Goal: Task Accomplishment & Management: Manage account settings

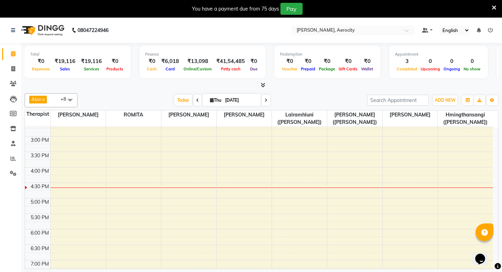
scroll to position [247, 0]
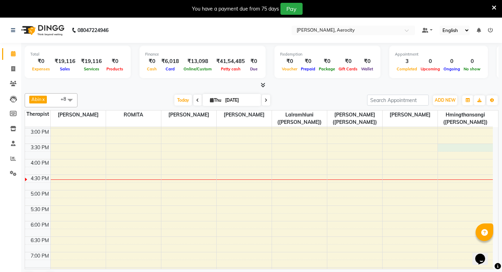
click at [457, 149] on div "7:00 AM 7:30 AM 8:00 AM 8:30 AM 9:00 AM 9:30 AM 10:00 AM 10:30 AM 11:00 AM 11:3…" at bounding box center [259, 143] width 468 height 527
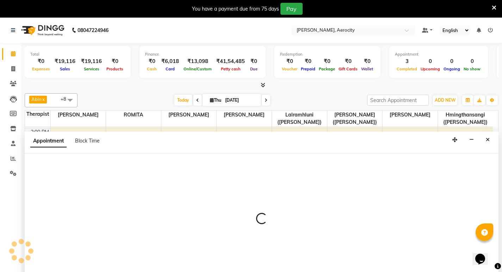
select select "48462"
select select "930"
select select "tentative"
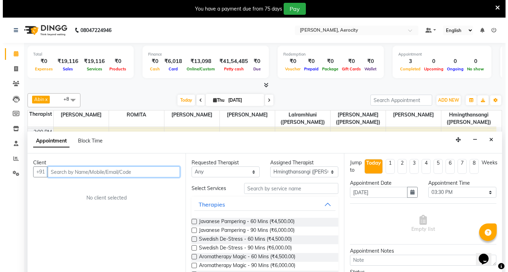
scroll to position [18, 0]
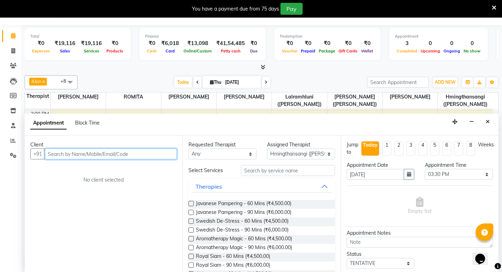
click at [139, 156] on input "text" at bounding box center [111, 154] width 132 height 11
type input "Tey"
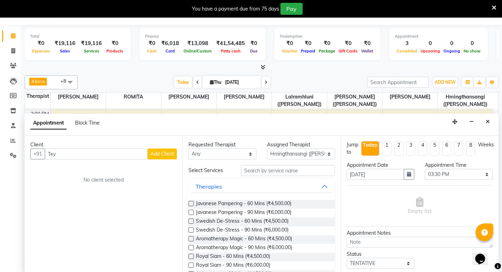
click at [166, 154] on span "Add Client" at bounding box center [163, 154] width 24 height 6
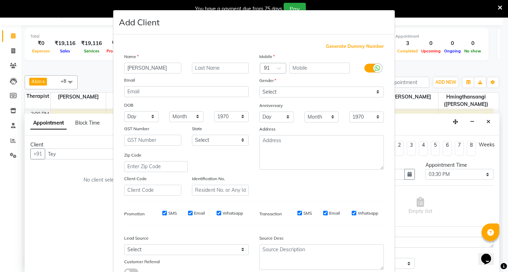
type input "[PERSON_NAME]"
click at [208, 66] on input "text" at bounding box center [220, 68] width 57 height 11
type input "[PERSON_NAME]"
click at [265, 66] on div at bounding box center [272, 68] width 25 height 7
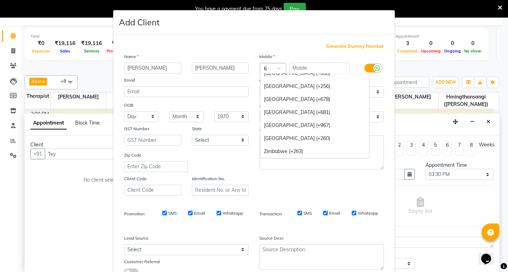
scroll to position [959, 0]
type input "65"
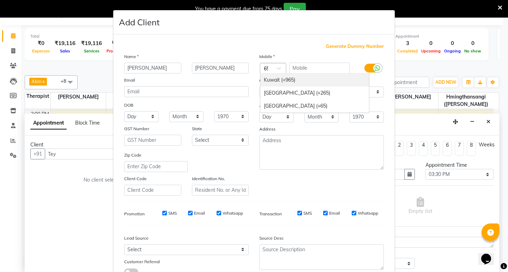
scroll to position [0, 0]
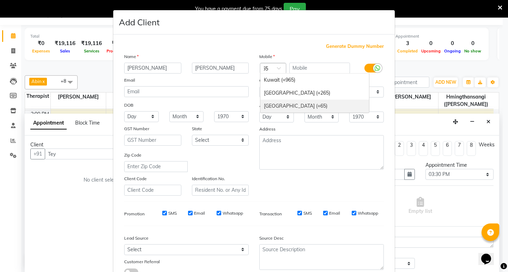
click at [277, 105] on div "[GEOGRAPHIC_DATA] (+65)" at bounding box center [314, 106] width 109 height 13
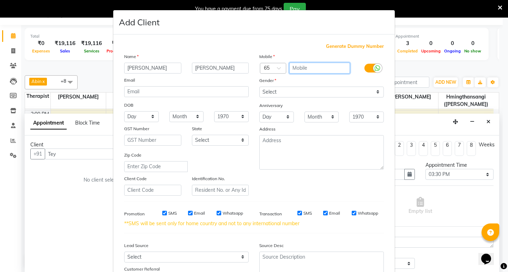
click at [300, 67] on input "text" at bounding box center [319, 68] width 61 height 11
type input "91892667"
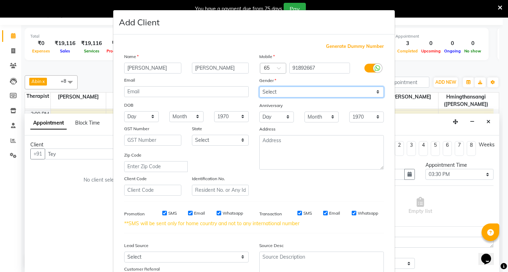
click at [375, 91] on select "Select [DEMOGRAPHIC_DATA] [DEMOGRAPHIC_DATA] Other Prefer Not To Say" at bounding box center [321, 92] width 124 height 11
select select "[DEMOGRAPHIC_DATA]"
click at [259, 87] on select "Select [DEMOGRAPHIC_DATA] [DEMOGRAPHIC_DATA] Other Prefer Not To Say" at bounding box center [321, 92] width 124 height 11
click at [162, 214] on input "SMS" at bounding box center [164, 213] width 5 height 5
checkbox input "false"
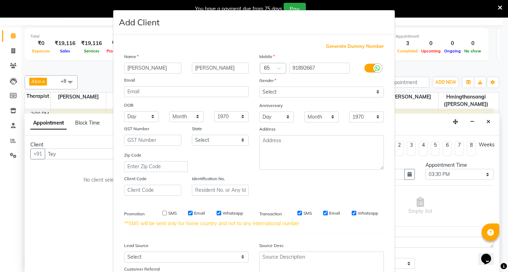
click at [189, 212] on input "Email" at bounding box center [190, 213] width 5 height 5
checkbox input "false"
click at [213, 214] on div "SMS Email Whatsapp" at bounding box center [198, 213] width 102 height 6
click at [216, 213] on input "Whatsapp" at bounding box center [218, 213] width 5 height 5
checkbox input "false"
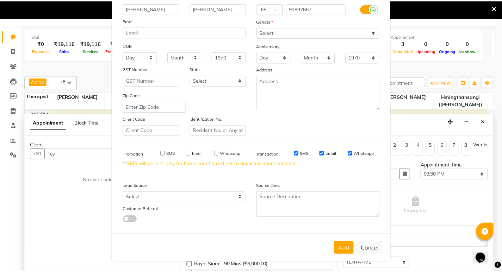
scroll to position [60, 0]
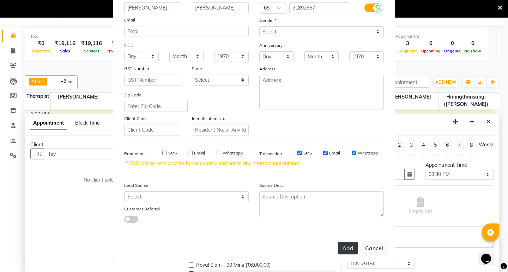
click at [339, 247] on button "Add" at bounding box center [348, 248] width 20 height 13
type input "91892667"
select select
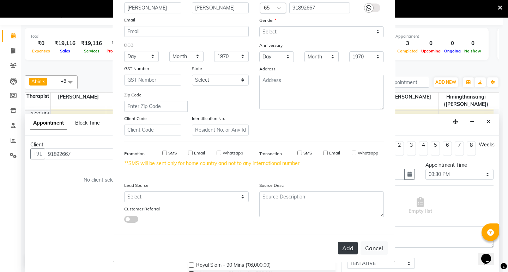
select select
checkbox input "false"
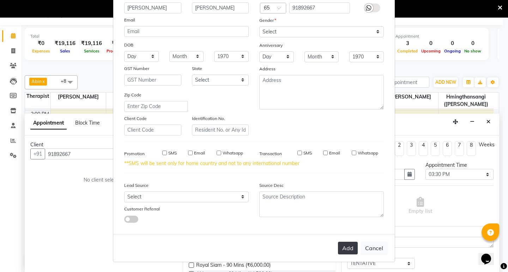
checkbox input "false"
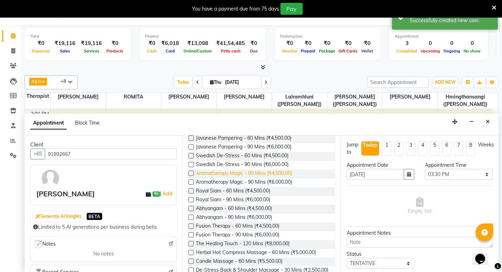
scroll to position [71, 0]
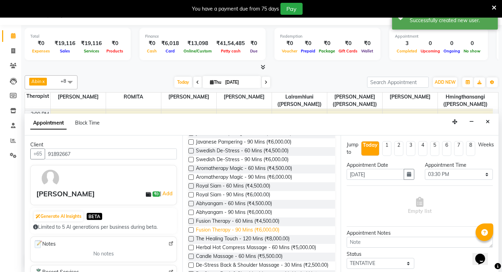
click at [231, 227] on span "Fusion Therapy - 90 Mins (₹6,000.00)" at bounding box center [238, 231] width 84 height 9
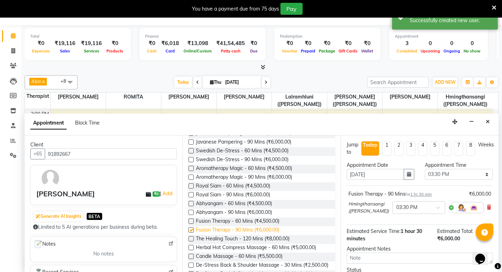
checkbox input "false"
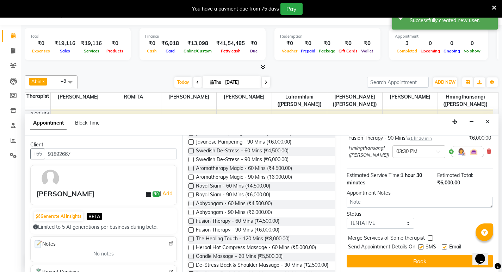
scroll to position [57, 0]
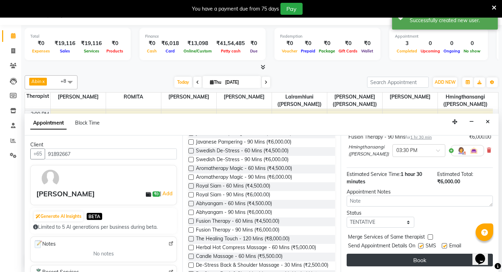
click at [422, 259] on button "Book" at bounding box center [420, 260] width 146 height 13
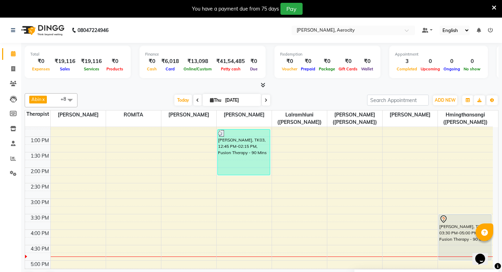
scroll to position [18, 0]
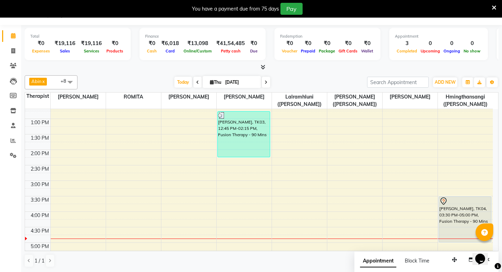
drag, startPoint x: 20, startPoint y: 253, endPoint x: 0, endPoint y: 263, distance: 22.4
click at [2, 262] on div "Calendar Invoice Clients Leads Members Inventory Staff Reports Settings Complet…" at bounding box center [47, 141] width 95 height 242
click at [194, 207] on div "7:00 AM 7:30 AM 8:00 AM 8:30 AM 9:00 AM 9:30 AM 10:00 AM 10:30 AM 11:00 AM 11:3…" at bounding box center [259, 196] width 468 height 527
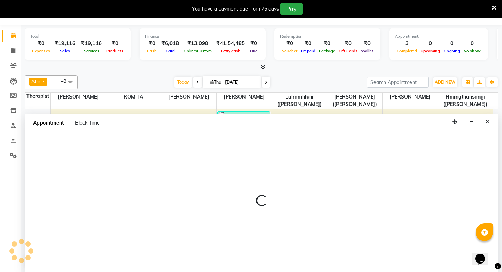
select select "48456"
select select "tentative"
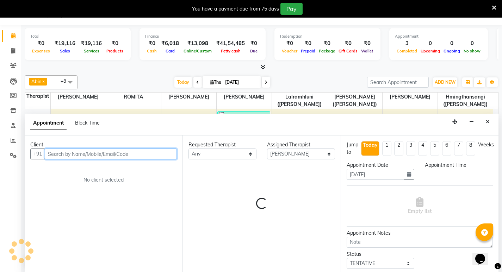
select select "945"
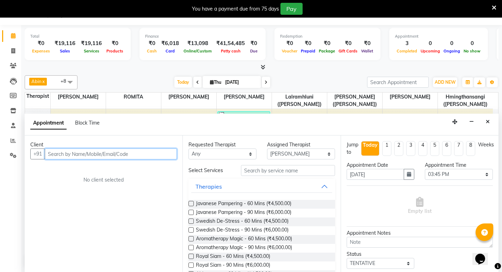
click at [53, 155] on input "text" at bounding box center [111, 154] width 132 height 11
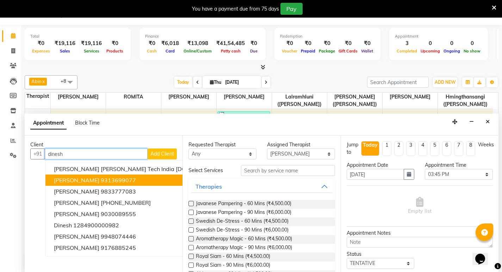
click at [121, 181] on ngb-highlight "9313699077" at bounding box center [118, 180] width 35 height 7
type input "9313699077"
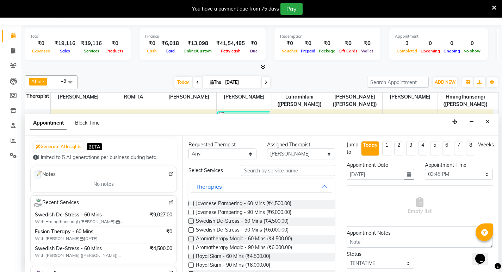
scroll to position [71, 0]
click at [490, 123] on icon "Close" at bounding box center [488, 122] width 4 height 5
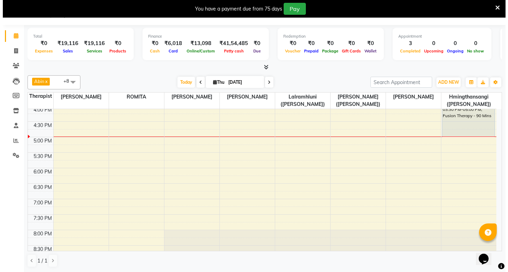
scroll to position [247, 0]
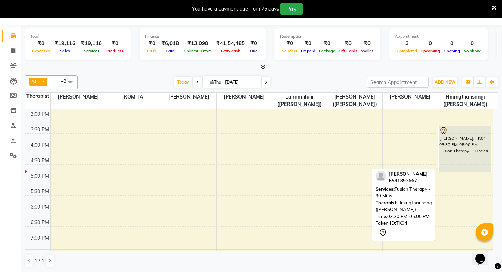
click at [456, 148] on div "[PERSON_NAME], TK04, 03:30 PM-05:00 PM, Fusion Therapy - 90 Mins" at bounding box center [465, 149] width 53 height 45
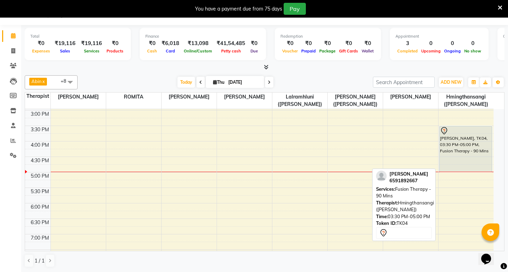
select select "7"
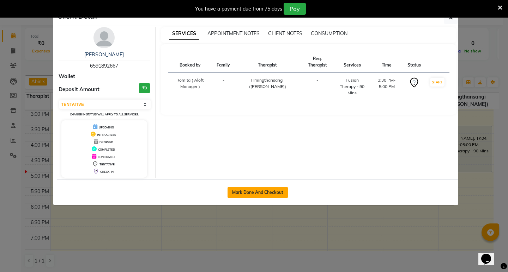
click at [273, 189] on button "Mark Done And Checkout" at bounding box center [257, 192] width 60 height 11
select select "6403"
select select "service"
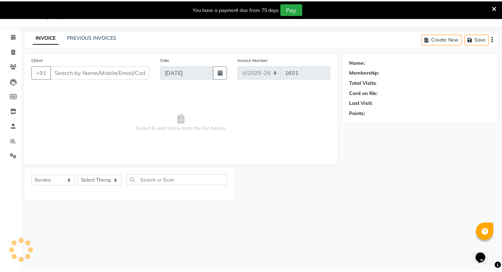
scroll to position [18, 0]
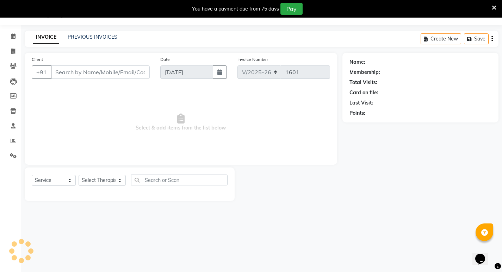
type input "6591892667"
select select "48462"
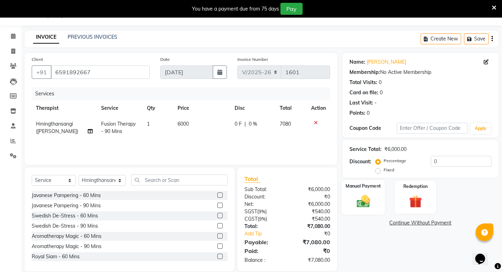
scroll to position [27, 0]
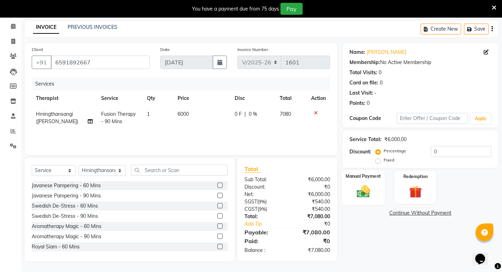
click at [370, 192] on img at bounding box center [364, 191] width 22 height 15
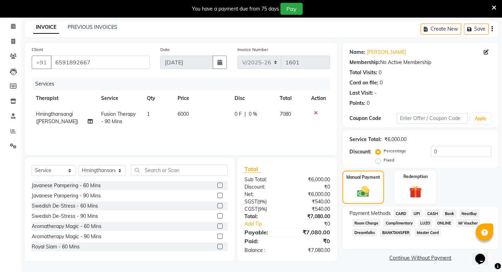
click at [403, 214] on span "CARD" at bounding box center [401, 214] width 15 height 8
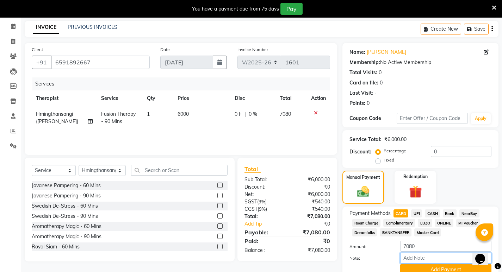
click at [417, 258] on input "Note:" at bounding box center [445, 258] width 91 height 11
click at [14, 28] on icon at bounding box center [13, 26] width 5 height 5
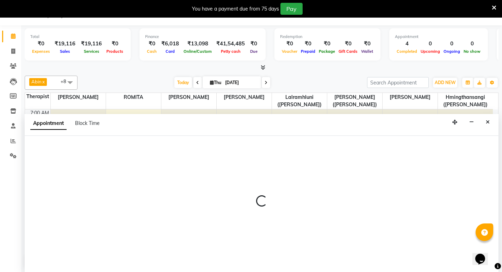
select select "48455"
select select "645"
select select "tentative"
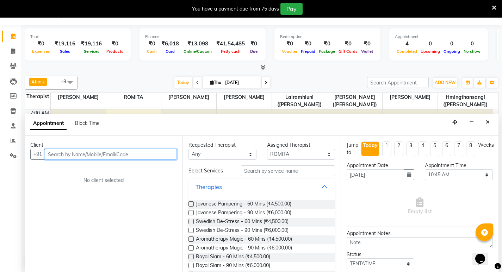
scroll to position [18, 0]
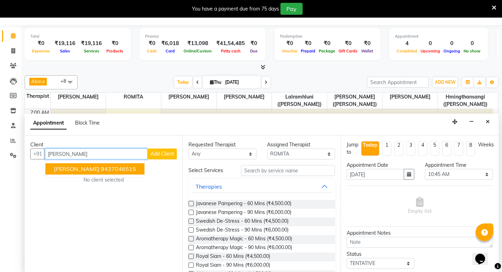
click at [115, 170] on ngb-highlight "9437046515" at bounding box center [118, 169] width 35 height 7
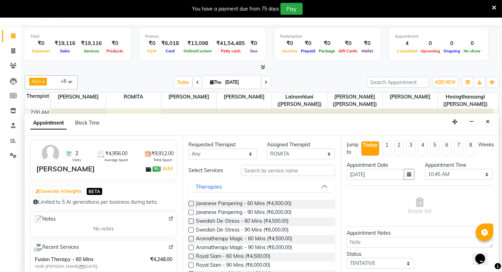
scroll to position [0, 0]
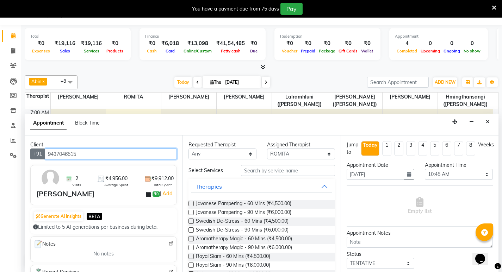
drag, startPoint x: 91, startPoint y: 154, endPoint x: 44, endPoint y: 152, distance: 46.9
click at [44, 152] on div "[PHONE_NUMBER]" at bounding box center [103, 154] width 147 height 11
type input "9437046515"
click at [489, 122] on icon "Close" at bounding box center [488, 122] width 4 height 5
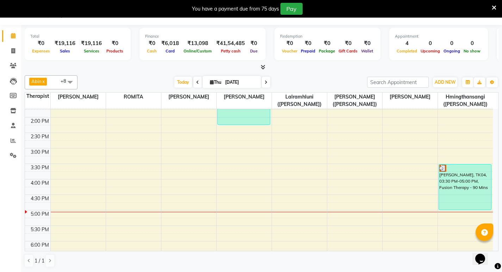
scroll to position [138, 0]
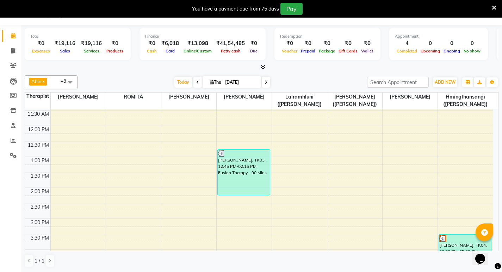
click at [129, 205] on div "7:00 AM 7:30 AM 8:00 AM 8:30 AM 9:00 AM 9:30 AM 10:00 AM 10:30 AM 11:00 AM 11:3…" at bounding box center [259, 234] width 468 height 527
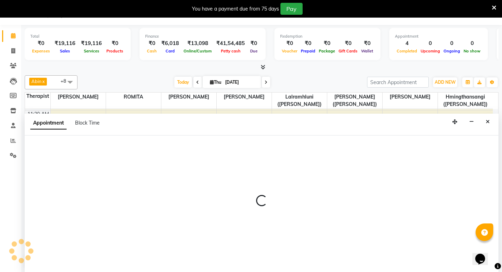
select select "48455"
select select "tentative"
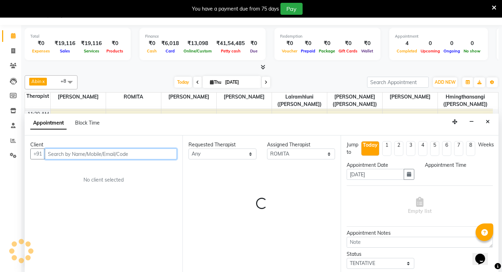
select select "870"
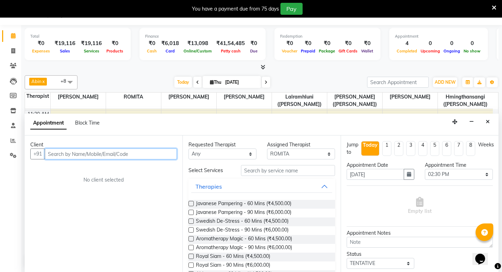
paste input "9437046515"
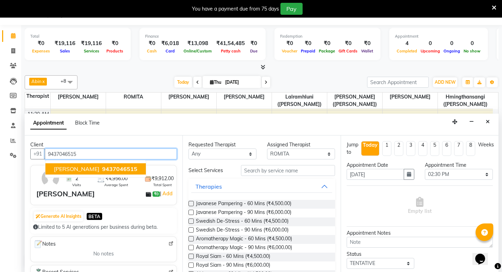
click at [102, 167] on span "9437046515" at bounding box center [119, 169] width 35 height 7
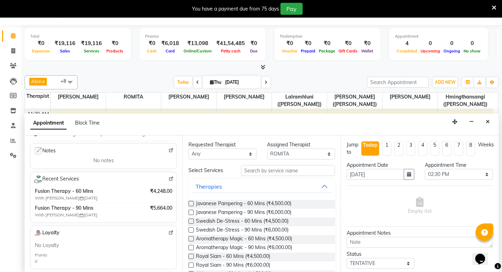
scroll to position [106, 0]
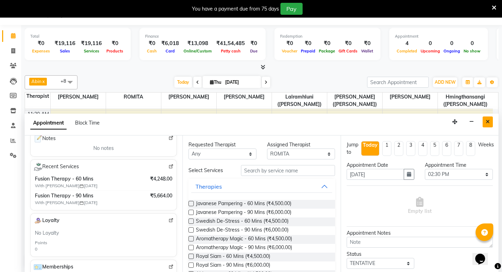
type input "9437046515"
click at [489, 122] on icon "Close" at bounding box center [488, 122] width 4 height 5
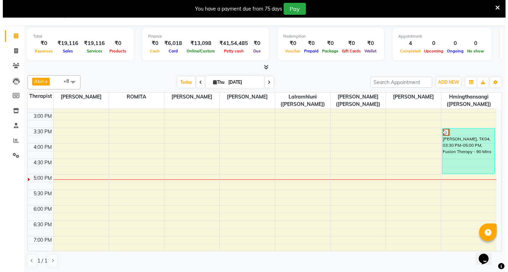
scroll to position [244, 0]
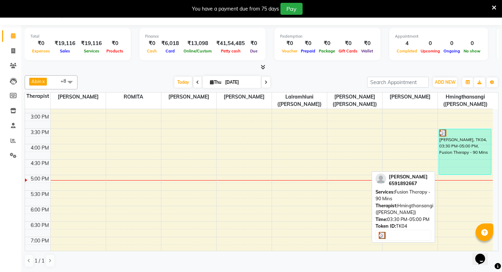
click at [467, 154] on div "[PERSON_NAME], TK04, 03:30 PM-05:00 PM, Fusion Therapy - 90 Mins" at bounding box center [465, 151] width 53 height 45
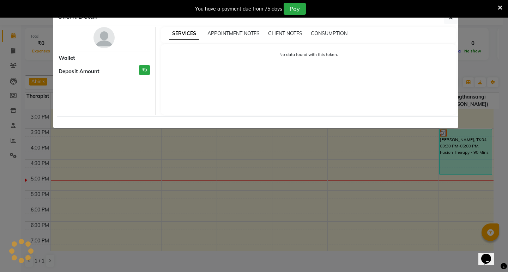
select select "3"
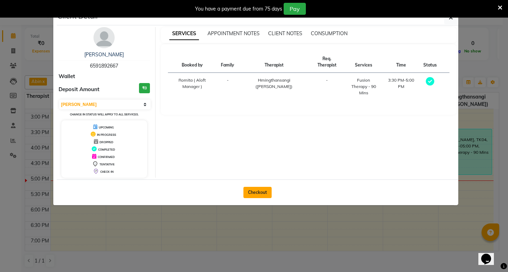
click at [263, 192] on button "Checkout" at bounding box center [257, 192] width 28 height 11
select select "6403"
select select "service"
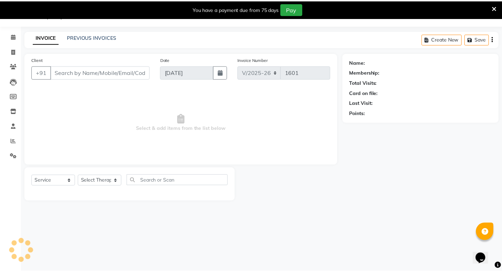
scroll to position [18, 0]
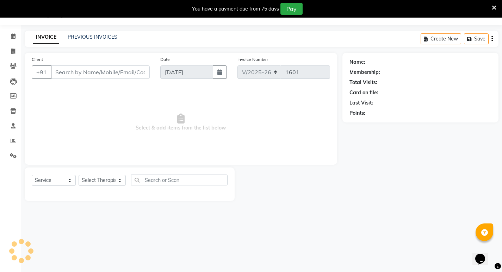
type input "6591892667"
select select "48462"
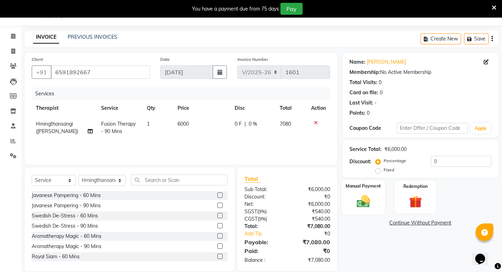
click at [370, 194] on img at bounding box center [364, 201] width 22 height 15
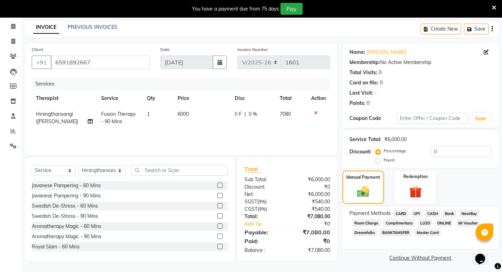
click at [403, 211] on span "CARD" at bounding box center [401, 214] width 15 height 8
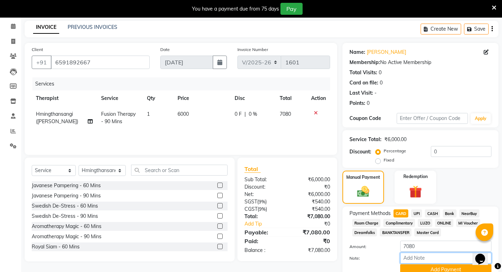
click at [408, 260] on input "Note:" at bounding box center [445, 258] width 91 height 11
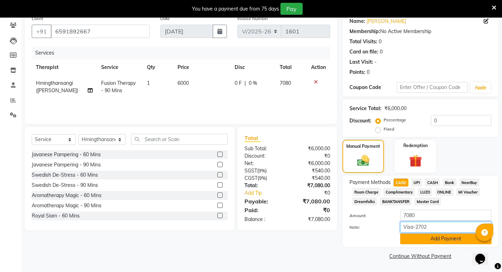
type input "Visa-2702"
click at [441, 240] on button "Add Payment" at bounding box center [445, 239] width 91 height 11
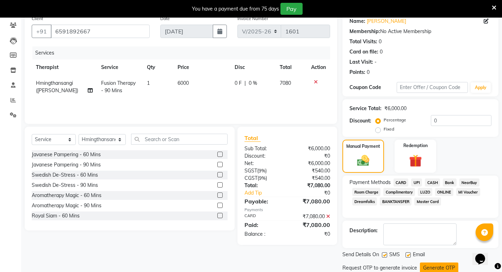
scroll to position [83, 0]
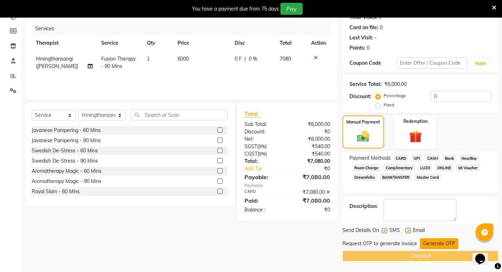
click at [443, 244] on button "Generate OTP" at bounding box center [439, 244] width 38 height 11
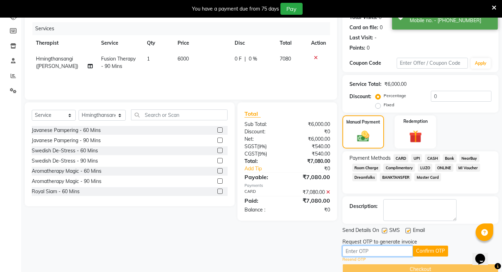
click at [359, 253] on input "text" at bounding box center [378, 251] width 71 height 11
type input "1193"
click at [435, 251] on button "Confirm OTP" at bounding box center [430, 251] width 35 height 11
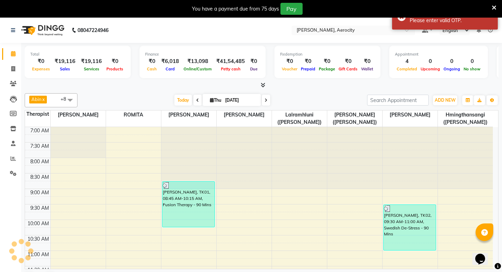
scroll to position [311, 0]
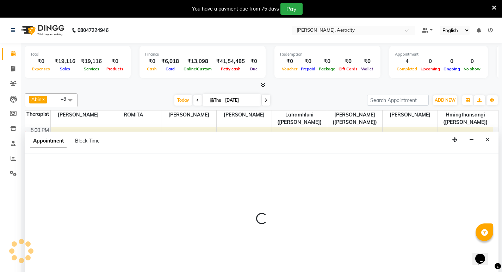
select select "48456"
select select "1200"
select select "tentative"
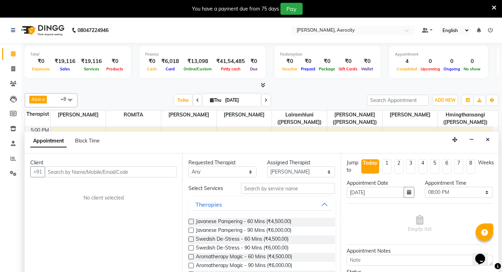
scroll to position [18, 0]
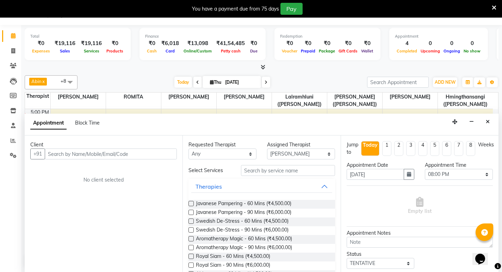
click at [56, 152] on input "text" at bounding box center [111, 154] width 132 height 11
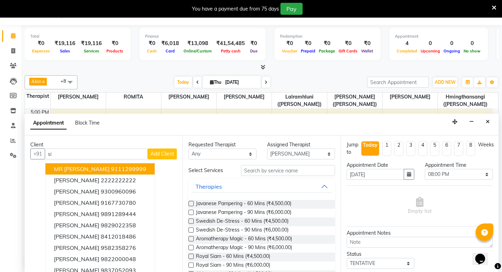
type input "s"
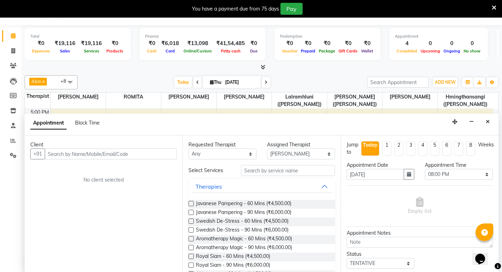
type input "d"
type input "D"
click at [489, 120] on icon "Close" at bounding box center [488, 122] width 4 height 5
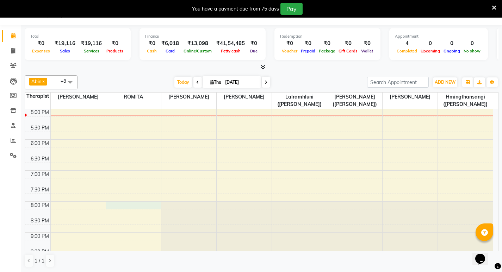
click at [117, 204] on div "7:00 AM 7:30 AM 8:00 AM 8:30 AM 9:00 AM 9:30 AM 10:00 AM 10:30 AM 11:00 AM 11:3…" at bounding box center [259, 62] width 468 height 527
select select "48455"
select select "tentative"
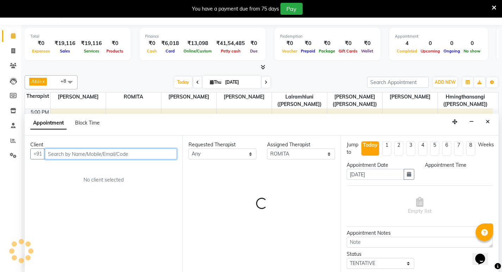
select select "1200"
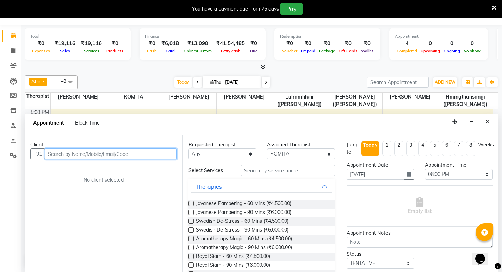
click at [67, 153] on input "text" at bounding box center [111, 154] width 132 height 11
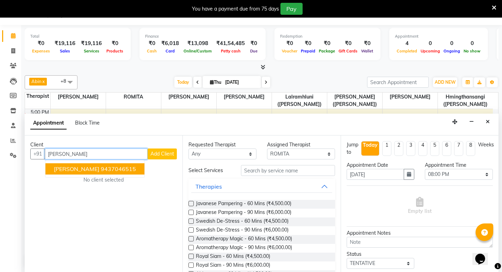
click at [71, 172] on span "[PERSON_NAME]" at bounding box center [76, 169] width 45 height 7
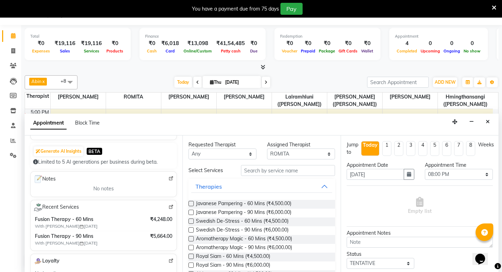
scroll to position [0, 0]
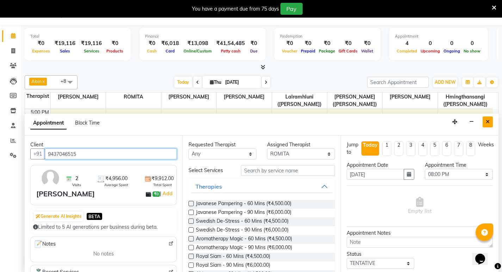
type input "9437046515"
click at [489, 122] on icon "Close" at bounding box center [488, 122] width 4 height 5
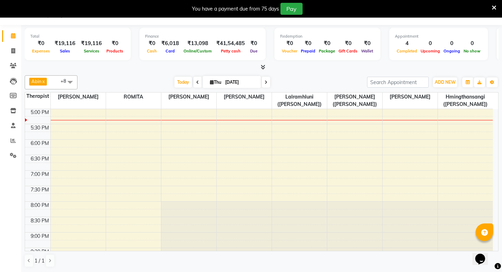
click at [106, 176] on div "7:00 AM 7:30 AM 8:00 AM 8:30 AM 9:00 AM 9:30 AM 10:00 AM 10:30 AM 11:00 AM 11:3…" at bounding box center [259, 62] width 468 height 527
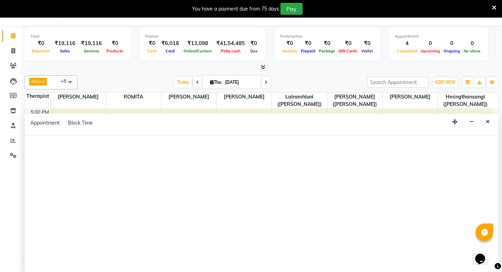
select select "48455"
select select "tentative"
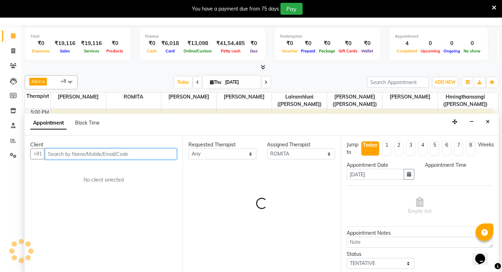
select select "1140"
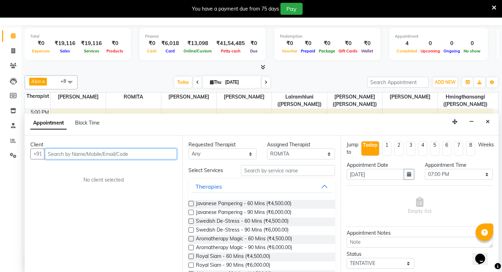
click at [63, 153] on input "text" at bounding box center [111, 154] width 132 height 11
click at [487, 122] on icon "Close" at bounding box center [488, 122] width 4 height 5
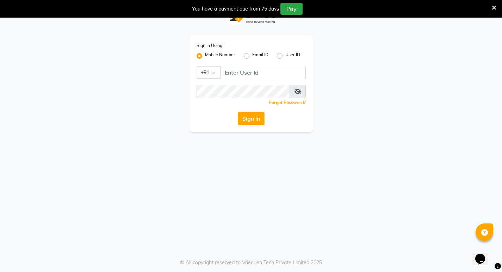
scroll to position [18, 0]
click at [238, 70] on input "Username" at bounding box center [263, 72] width 86 height 13
type input "9366908950"
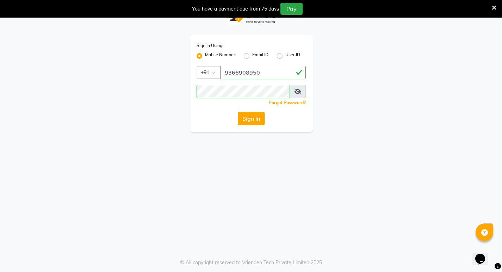
click at [250, 117] on button "Sign In" at bounding box center [251, 118] width 27 height 13
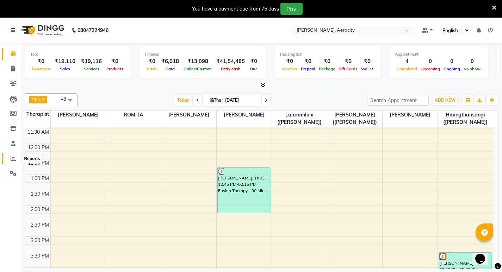
click at [8, 160] on span at bounding box center [13, 159] width 12 height 8
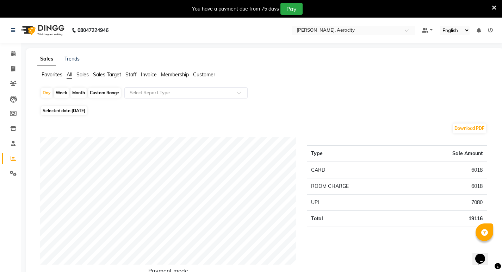
click at [107, 77] on span "Sales Target" at bounding box center [107, 75] width 28 height 6
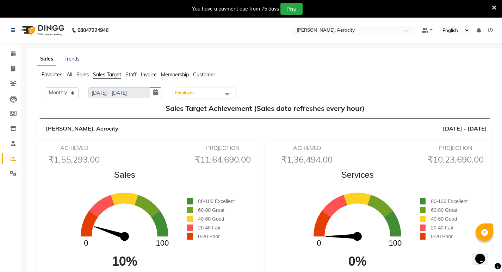
click at [131, 74] on span "Staff" at bounding box center [130, 75] width 11 height 6
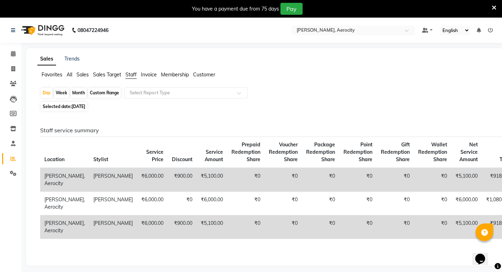
click at [79, 91] on div "Month" at bounding box center [79, 93] width 16 height 10
select select "9"
select select "2025"
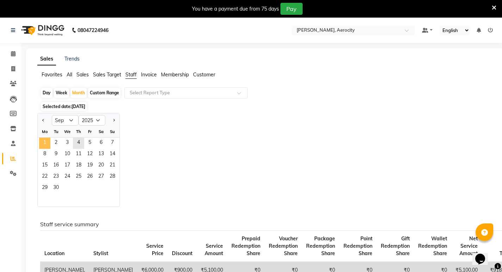
click at [46, 144] on span "1" at bounding box center [44, 143] width 11 height 11
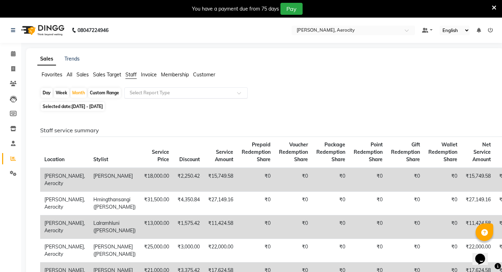
click at [238, 93] on span at bounding box center [241, 95] width 9 height 7
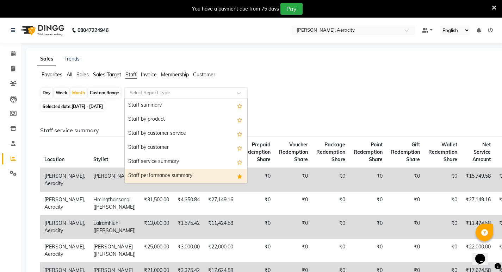
click at [228, 176] on div "Staff performance summary" at bounding box center [186, 176] width 123 height 14
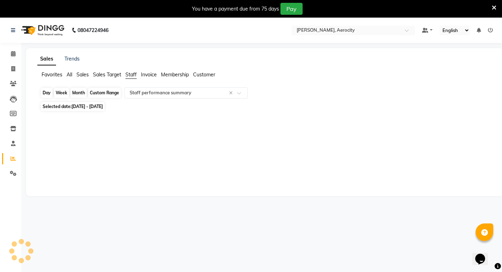
click at [78, 93] on div "Month" at bounding box center [79, 93] width 16 height 10
select select "9"
select select "2025"
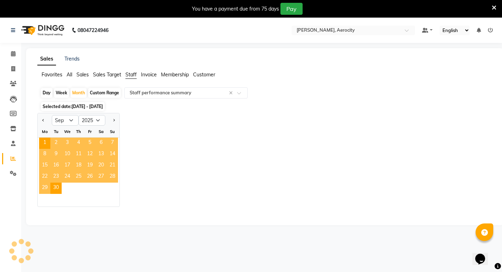
select select "full_report"
select select "csv"
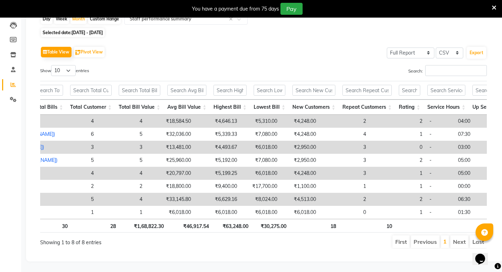
scroll to position [0, 26]
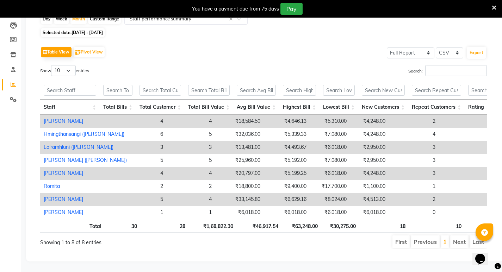
drag, startPoint x: 185, startPoint y: 218, endPoint x: 199, endPoint y: 216, distance: 14.2
click at [199, 219] on tr "Total 30 28 ₹1,68,822.30 ₹46,917.54 ₹63,248.00 ₹30,275.00 18 10 0 ₹0 0 ₹0" at bounding box center [390, 226] width 700 height 14
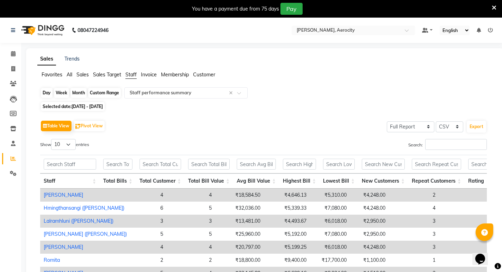
click at [79, 92] on div "Month" at bounding box center [79, 93] width 16 height 10
select select "9"
select select "2025"
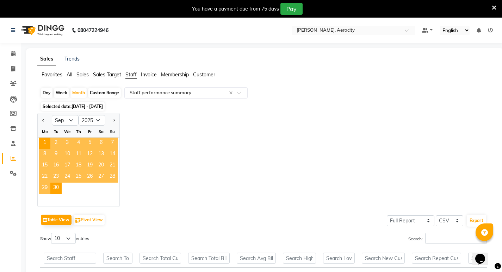
click at [55, 143] on span "2" at bounding box center [55, 143] width 11 height 11
click at [183, 134] on div "Jan Feb Mar Apr May Jun [DATE] Aug Sep Oct Nov [DATE] 2016 2017 2018 2019 2020 …" at bounding box center [264, 160] width 455 height 94
click at [13, 55] on icon at bounding box center [13, 53] width 5 height 5
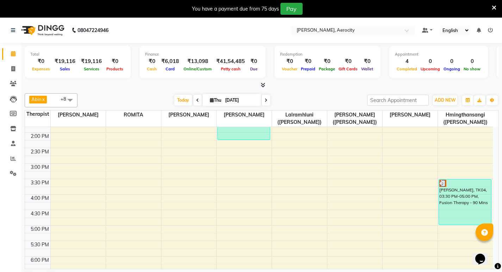
click at [236, 180] on div "7:00 AM 7:30 AM 8:00 AM 8:30 AM 9:00 AM 9:30 AM 10:00 AM 10:30 AM 11:00 AM 11:3…" at bounding box center [259, 179] width 468 height 527
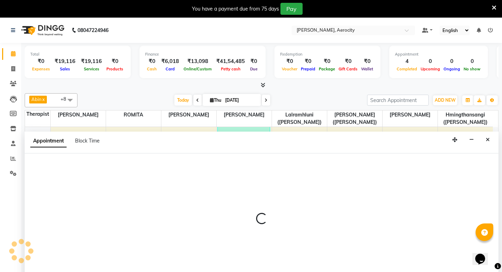
select select "48457"
select select "tentative"
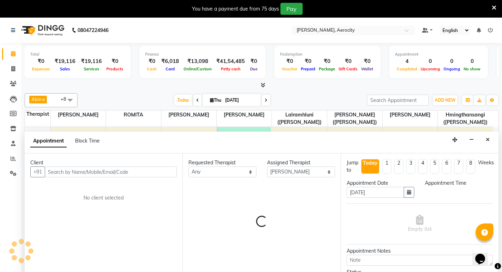
click at [212, 7] on div "You have a payment due from 75 days" at bounding box center [235, 8] width 87 height 7
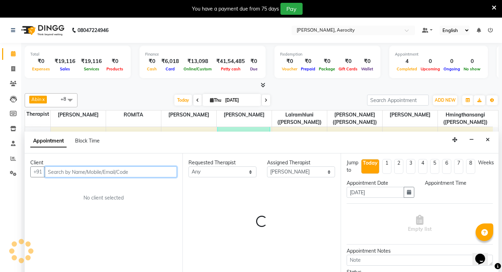
select select "930"
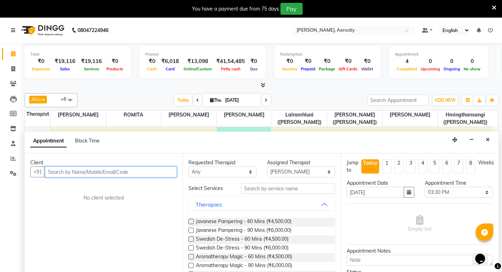
scroll to position [18, 0]
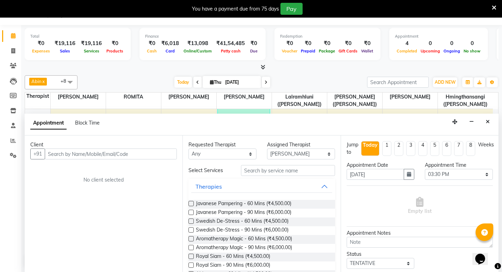
click at [320, 6] on div "You have a payment due from 75 days Pay" at bounding box center [247, 9] width 489 height 12
click at [490, 123] on icon "Close" at bounding box center [488, 122] width 4 height 5
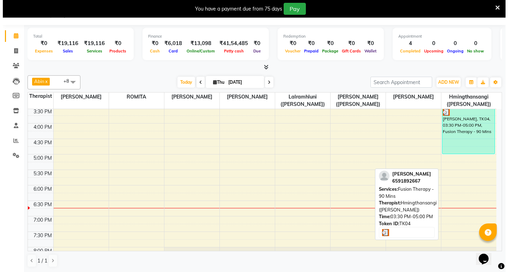
scroll to position [282, 0]
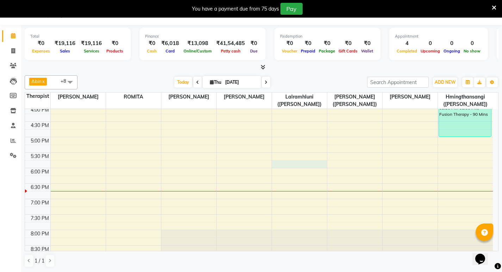
click at [282, 165] on div "7:00 AM 7:30 AM 8:00 AM 8:30 AM 9:00 AM 9:30 AM 10:00 AM 10:30 AM 11:00 AM 11:3…" at bounding box center [259, 90] width 468 height 527
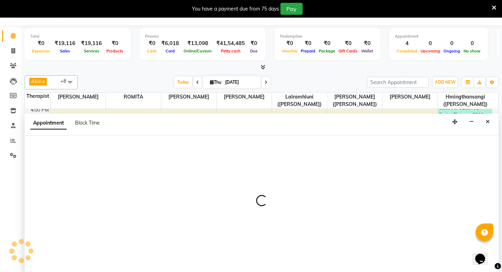
select select "48459"
select select "1065"
select select "tentative"
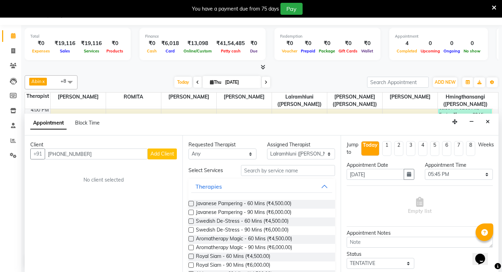
click at [57, 156] on input "[PHONE_NUMBER]" at bounding box center [96, 154] width 103 height 11
click at [65, 154] on input "12414 8850" at bounding box center [96, 154] width 103 height 11
type input "124148850"
click at [159, 154] on span "Add Client" at bounding box center [163, 154] width 24 height 6
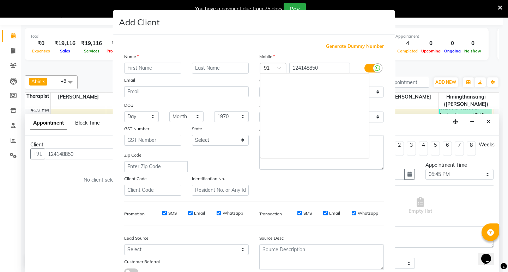
click at [269, 64] on div "Country Code × 91" at bounding box center [273, 68] width 26 height 11
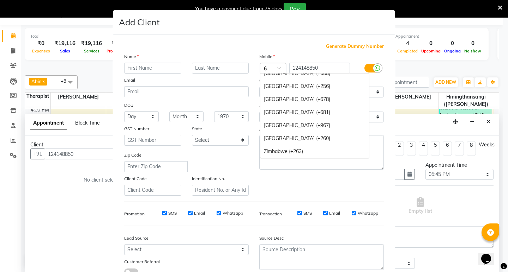
scroll to position [959, 0]
type input "60"
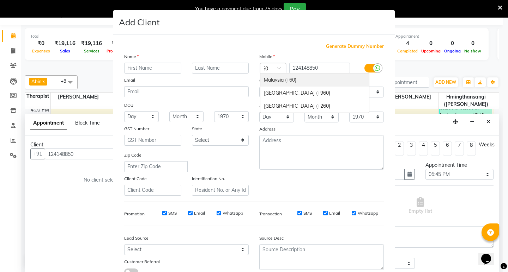
click at [277, 76] on div "Malaysia (+60)" at bounding box center [314, 80] width 109 height 13
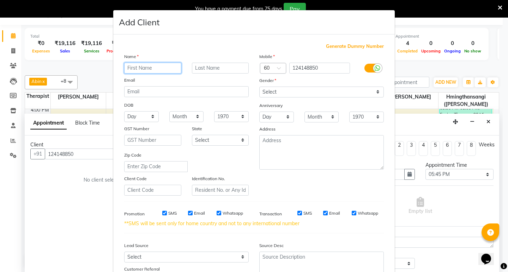
click at [160, 66] on input "text" at bounding box center [152, 68] width 57 height 11
click at [147, 67] on input "text" at bounding box center [152, 68] width 57 height 11
paste input "Seow"
type input "Seow"
click at [207, 64] on input "text" at bounding box center [220, 68] width 57 height 11
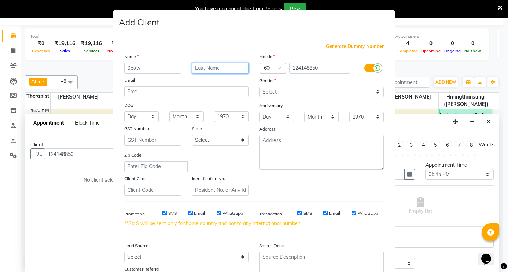
paste input "[PERSON_NAME]"
type input "[PERSON_NAME]"
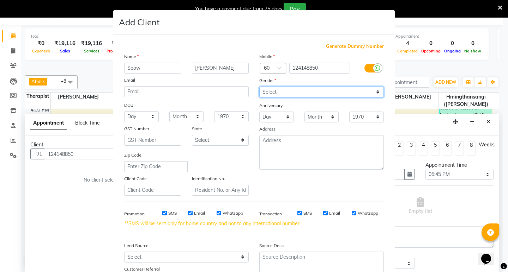
click at [374, 93] on select "Select [DEMOGRAPHIC_DATA] [DEMOGRAPHIC_DATA] Other Prefer Not To Say" at bounding box center [321, 92] width 124 height 11
select select "[DEMOGRAPHIC_DATA]"
click at [259, 87] on select "Select [DEMOGRAPHIC_DATA] [DEMOGRAPHIC_DATA] Other Prefer Not To Say" at bounding box center [321, 92] width 124 height 11
click at [162, 213] on input "SMS" at bounding box center [164, 213] width 5 height 5
checkbox input "false"
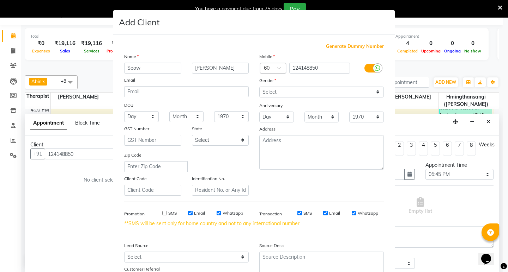
click at [188, 213] on input "Email" at bounding box center [190, 213] width 5 height 5
checkbox input "false"
click at [216, 212] on input "Whatsapp" at bounding box center [218, 213] width 5 height 5
checkbox input "false"
drag, startPoint x: 296, startPoint y: 213, endPoint x: 310, endPoint y: 213, distance: 13.8
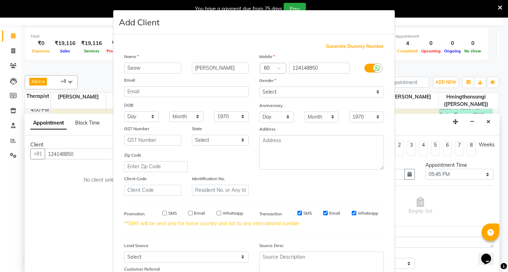
click at [297, 213] on input "SMS" at bounding box center [299, 213] width 5 height 5
checkbox input "false"
click at [323, 213] on input "Email" at bounding box center [325, 213] width 5 height 5
checkbox input "false"
click at [351, 212] on input "Whatsapp" at bounding box center [353, 213] width 5 height 5
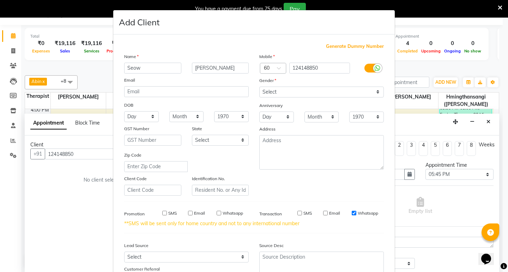
checkbox input "false"
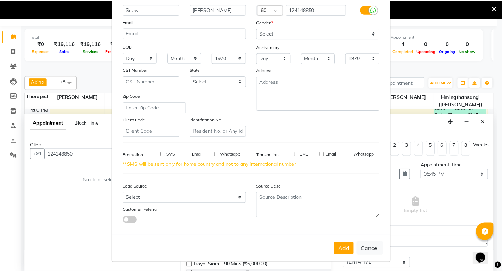
scroll to position [60, 0]
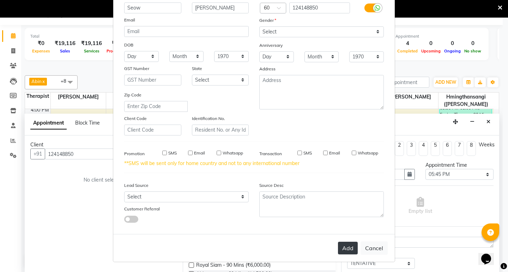
click at [347, 249] on button "Add" at bounding box center [348, 248] width 20 height 13
select select
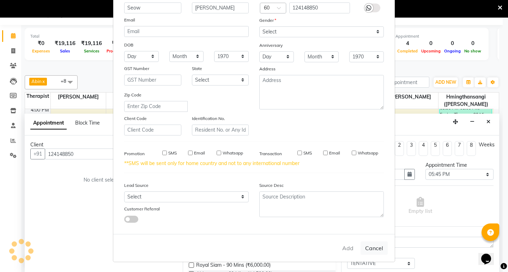
select select
checkbox input "false"
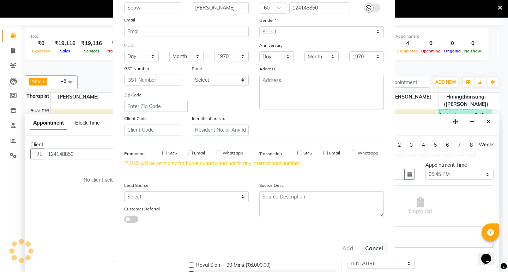
checkbox input "false"
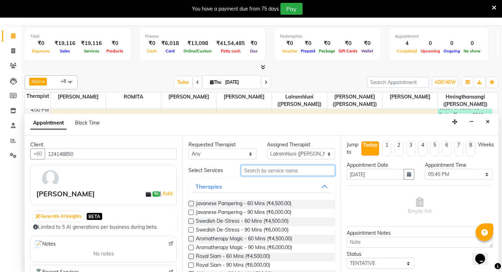
click at [279, 171] on input "text" at bounding box center [288, 170] width 94 height 11
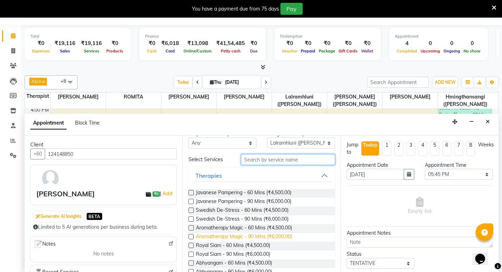
scroll to position [0, 0]
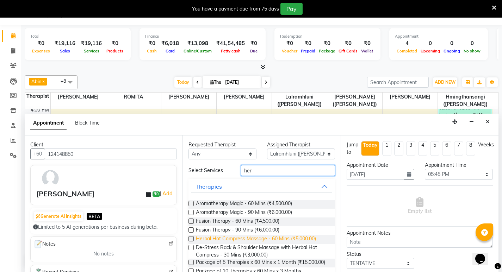
type input "her"
click at [287, 238] on span "Herbal Hot Compress Massage - 60 Mins (₹5,000.00)" at bounding box center [256, 239] width 120 height 9
checkbox input "false"
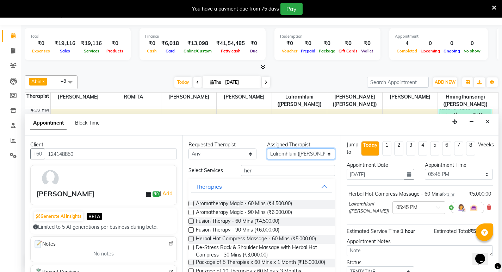
click at [321, 155] on select "Select [PERSON_NAME] ([PERSON_NAME]) [PERSON_NAME] ([PERSON_NAME]) [PERSON_NAME…" at bounding box center [301, 154] width 68 height 11
click at [253, 231] on span "Fusion Therapy - 90 Mins (₹6,000.00)" at bounding box center [238, 231] width 84 height 9
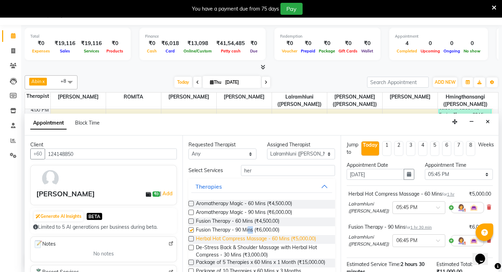
checkbox input "false"
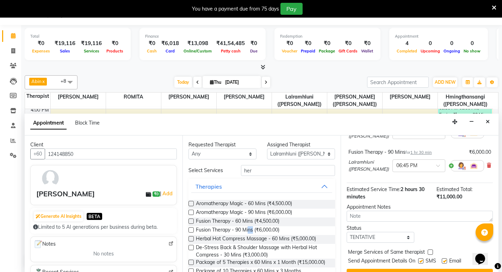
scroll to position [90, 0]
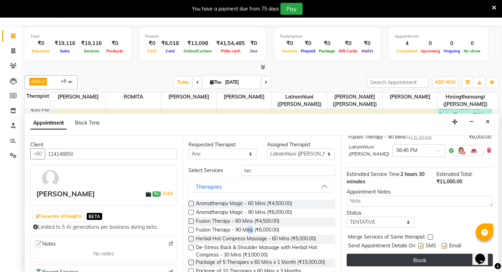
click at [427, 258] on button "Book" at bounding box center [420, 260] width 146 height 13
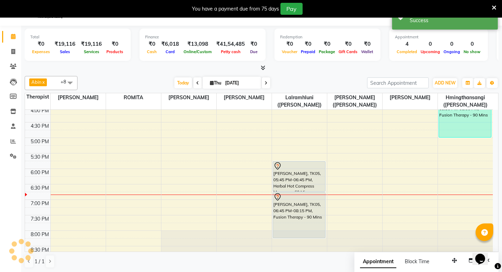
scroll to position [0, 0]
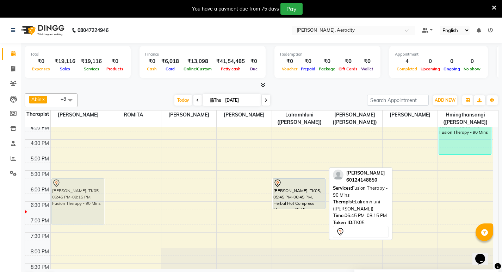
drag, startPoint x: 287, startPoint y: 234, endPoint x: 55, endPoint y: 202, distance: 233.9
click at [55, 202] on tr "[PERSON_NAME], TK05, 06:45 PM-08:15 PM, Fusion Therapy - 90 Mins [PERSON_NAME],…" at bounding box center [259, 108] width 468 height 527
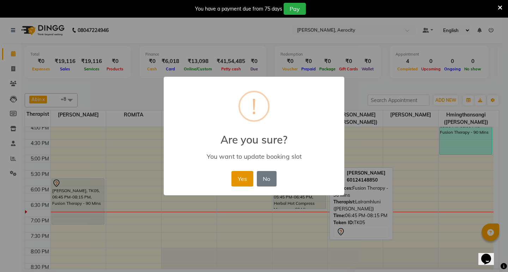
click at [241, 183] on button "Yes" at bounding box center [242, 179] width 22 height 16
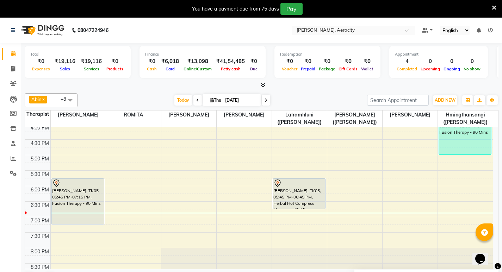
click at [450, 190] on div "7:00 AM 7:30 AM 8:00 AM 8:30 AM 9:00 AM 9:30 AM 10:00 AM 10:30 AM 11:00 AM 11:3…" at bounding box center [259, 108] width 468 height 527
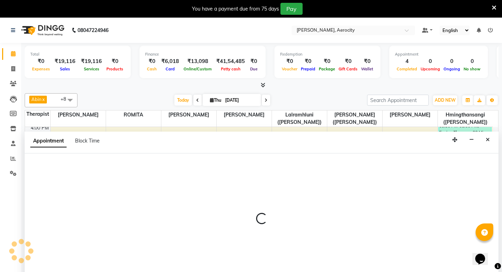
select select "48462"
select select "1080"
select select "tentative"
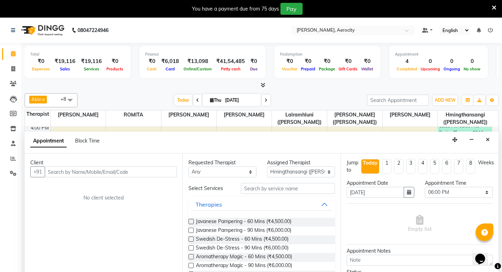
scroll to position [18, 0]
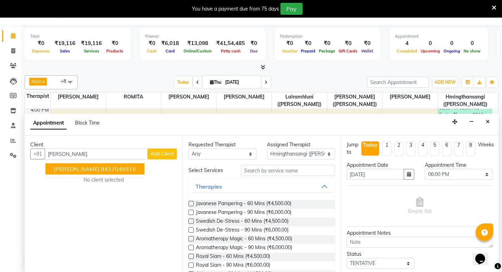
click at [108, 171] on ngb-highlight "9437046515" at bounding box center [118, 169] width 35 height 7
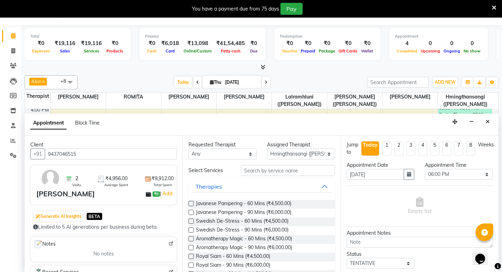
type input "9437046515"
click at [251, 172] on input "text" at bounding box center [288, 170] width 94 height 11
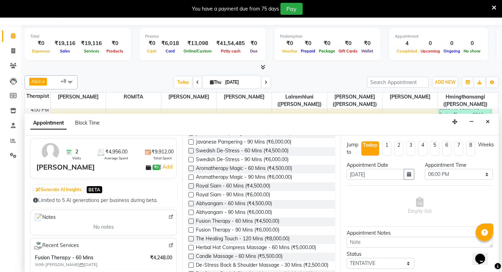
scroll to position [71, 0]
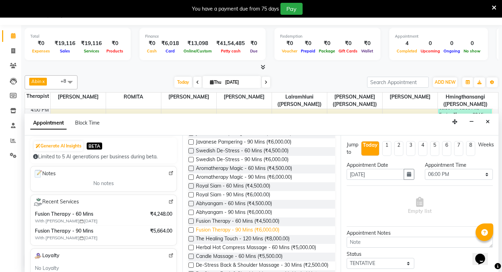
click at [221, 229] on span "Fusion Therapy - 90 Mins (₹6,000.00)" at bounding box center [238, 231] width 84 height 9
checkbox input "false"
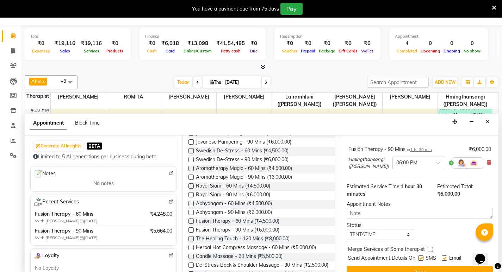
scroll to position [57, 0]
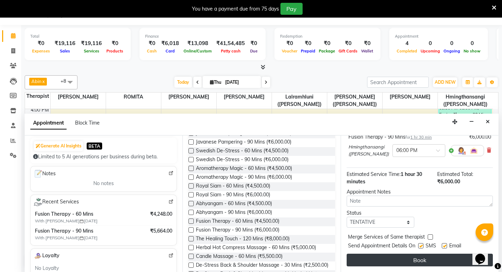
click at [432, 262] on button "Book" at bounding box center [420, 260] width 146 height 13
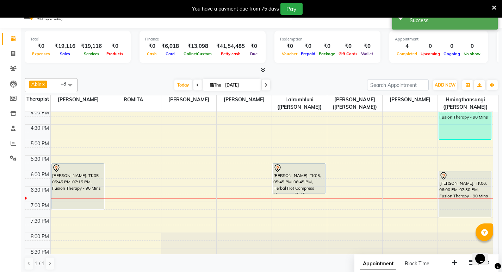
scroll to position [0, 0]
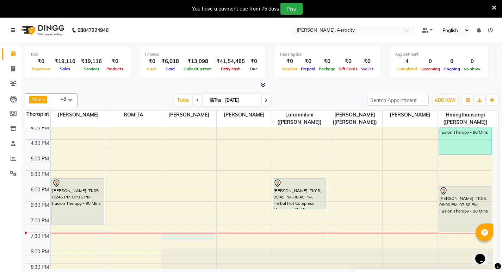
click at [203, 235] on div "7:00 AM 7:30 AM 8:00 AM 8:30 AM 9:00 AM 9:30 AM 10:00 AM 10:30 AM 11:00 AM 11:3…" at bounding box center [259, 108] width 468 height 527
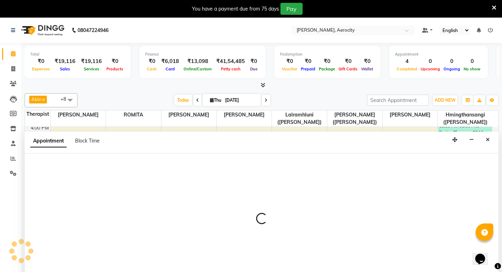
select select "48456"
select select "1170"
select select "tentative"
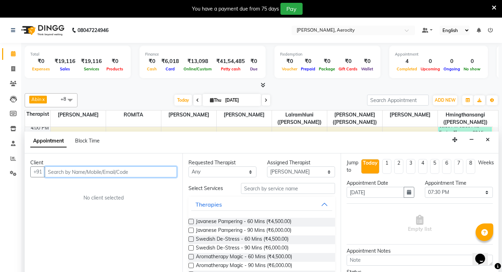
scroll to position [18, 0]
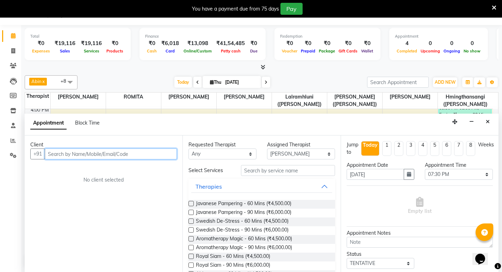
click at [117, 155] on input "text" at bounding box center [111, 154] width 132 height 11
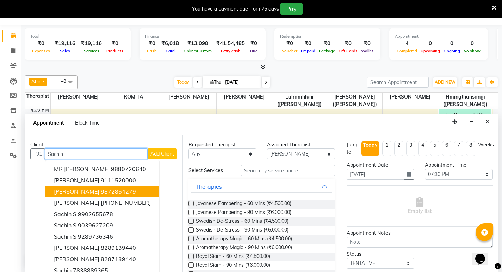
click at [135, 191] on button "[PERSON_NAME] 9872854279" at bounding box center [102, 191] width 114 height 11
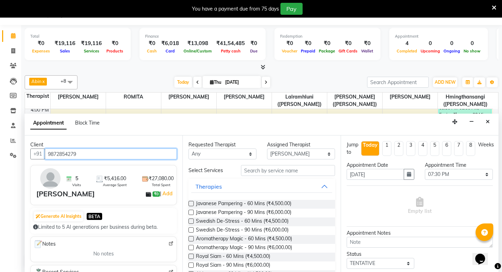
type input "9872854279"
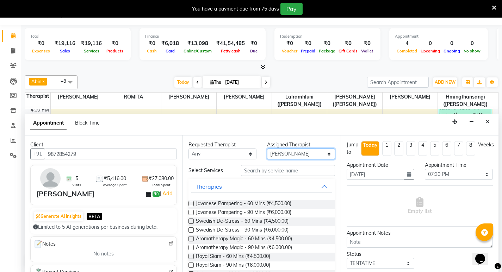
click at [324, 155] on select "Select [PERSON_NAME] ([PERSON_NAME]) [PERSON_NAME] ([PERSON_NAME]) [PERSON_NAME…" at bounding box center [301, 154] width 68 height 11
select select "48454"
click at [267, 149] on select "Select [PERSON_NAME] ([PERSON_NAME]) [PERSON_NAME] ([PERSON_NAME]) [PERSON_NAME…" at bounding box center [301, 154] width 68 height 11
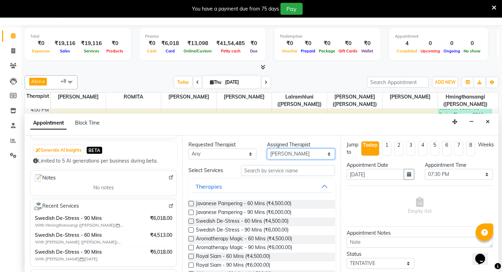
scroll to position [71, 0]
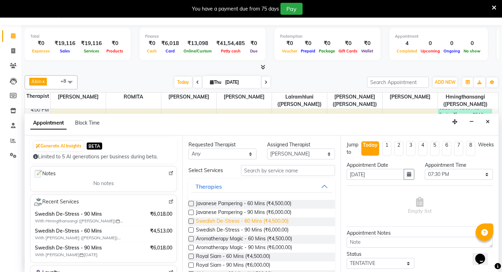
click at [269, 221] on span "Swedish De-Stress - 60 Mins (₹4,500.00)" at bounding box center [242, 222] width 93 height 9
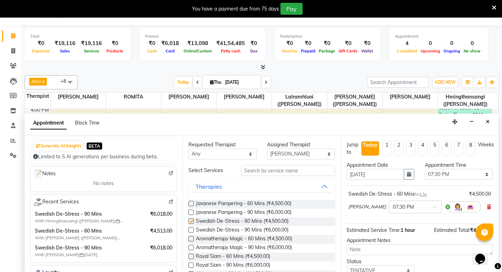
checkbox input "false"
click at [269, 173] on input "text" at bounding box center [288, 170] width 94 height 11
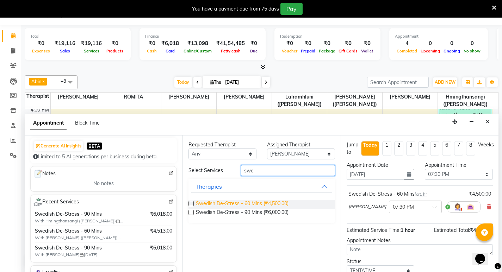
type input "swe"
click at [275, 203] on span "Swedish De-Stress - 60 Mins (₹4,500.00)" at bounding box center [242, 204] width 93 height 9
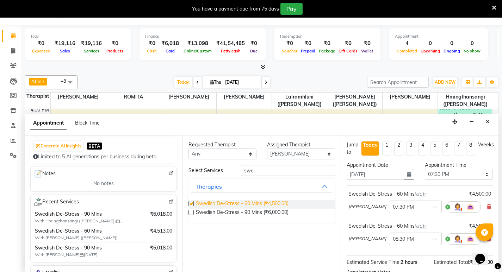
checkbox input "false"
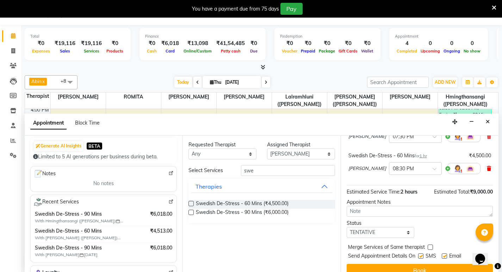
click at [487, 169] on icon at bounding box center [489, 168] width 4 height 5
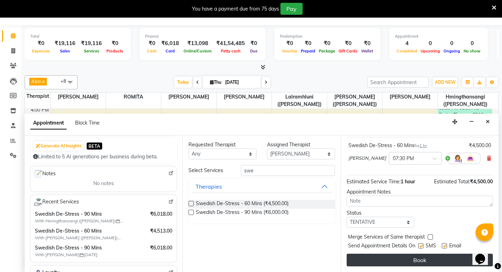
click at [421, 262] on button "Book" at bounding box center [420, 260] width 146 height 13
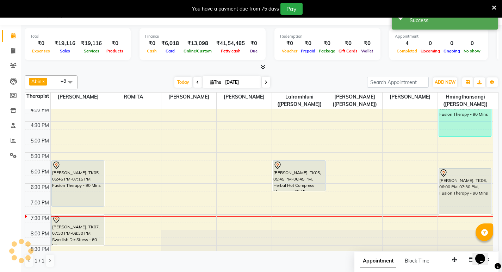
scroll to position [0, 0]
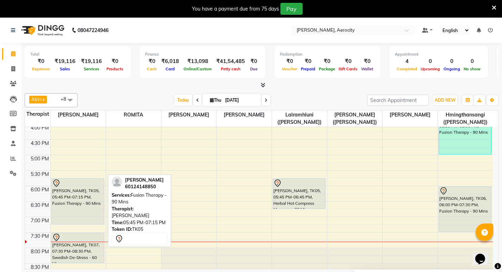
click at [73, 198] on div "[PERSON_NAME], TK05, 05:45 PM-07:15 PM, Fusion Therapy - 90 Mins" at bounding box center [78, 201] width 52 height 45
click at [96, 192] on div "[PERSON_NAME], TK05, 05:45 PM-07:15 PM, Fusion Therapy - 90 Mins" at bounding box center [78, 201] width 52 height 45
select select "7"
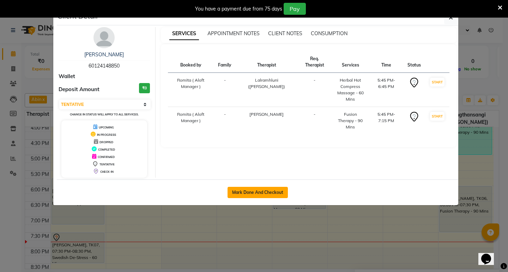
click at [263, 194] on button "Mark Done And Checkout" at bounding box center [257, 192] width 60 height 11
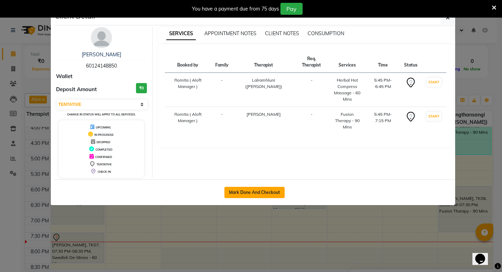
select select "service"
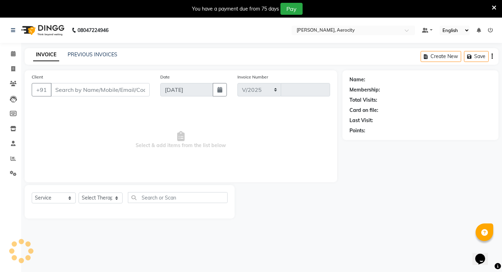
select select "6403"
type input "1601"
type input "60124148850"
select select "48459"
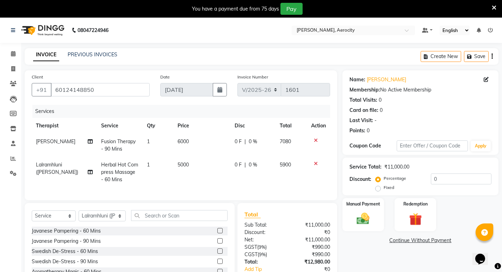
click at [314, 140] on icon at bounding box center [316, 140] width 4 height 5
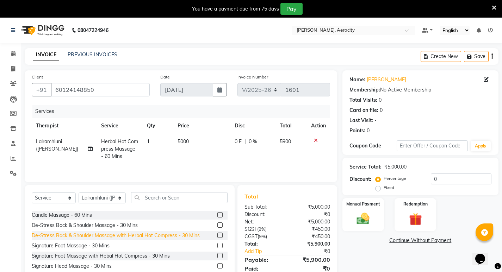
scroll to position [106, 0]
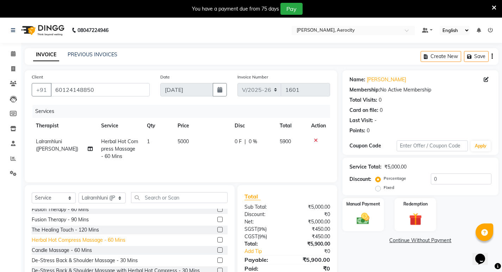
click at [91, 240] on div "Herbal Hot Compress Massage - 60 Mins" at bounding box center [79, 240] width 94 height 7
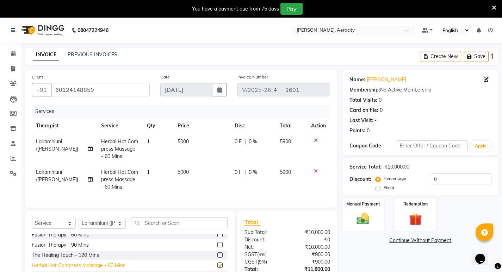
checkbox input "false"
click at [316, 140] on icon at bounding box center [316, 140] width 4 height 5
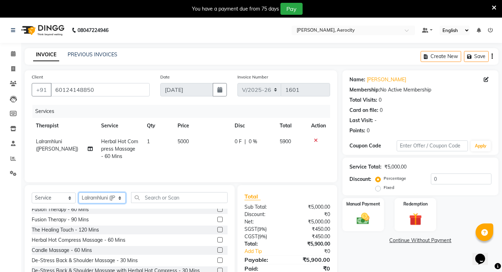
click at [118, 197] on select "Select Therapist [PERSON_NAME] ([PERSON_NAME]) [PERSON_NAME] ([PERSON_NAME]) [P…" at bounding box center [102, 198] width 47 height 11
select select "48454"
click at [79, 193] on select "Select Therapist [PERSON_NAME] ([PERSON_NAME]) [PERSON_NAME] ([PERSON_NAME]) [P…" at bounding box center [102, 198] width 47 height 11
click at [145, 198] on input "text" at bounding box center [179, 197] width 97 height 11
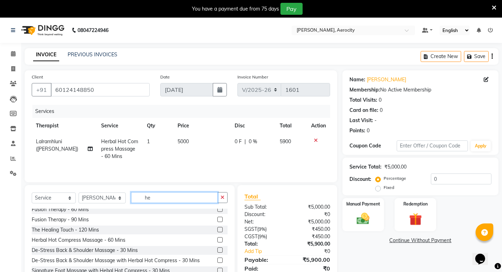
scroll to position [24, 0]
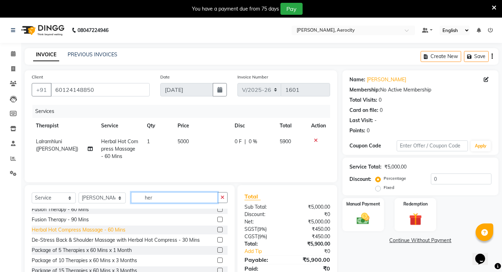
type input "her"
click at [118, 229] on div "Herbal Hot Compress Massage - 60 Mins" at bounding box center [79, 230] width 94 height 7
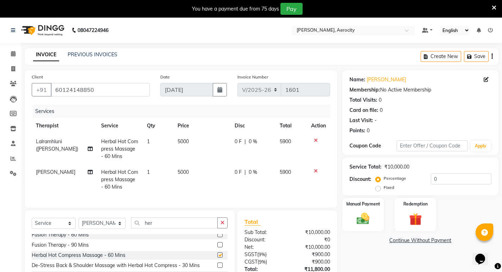
checkbox input "false"
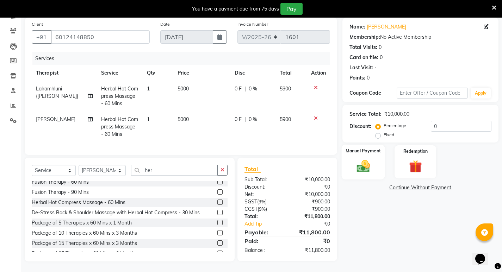
click at [356, 166] on img at bounding box center [364, 166] width 22 height 15
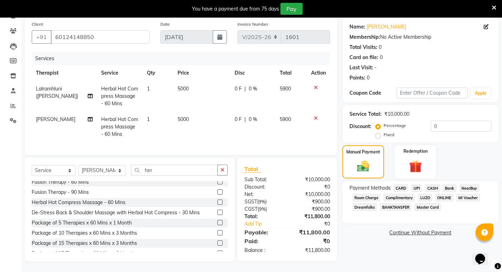
click at [436, 184] on span "CASH" at bounding box center [432, 188] width 15 height 8
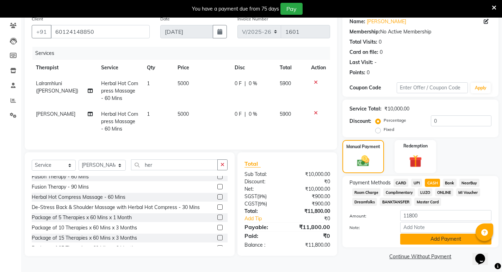
click at [445, 240] on button "Add Payment" at bounding box center [445, 239] width 91 height 11
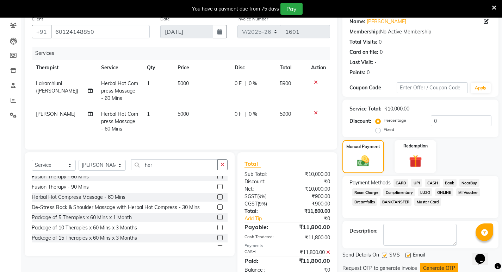
click at [436, 263] on button "Generate OTP" at bounding box center [439, 268] width 38 height 11
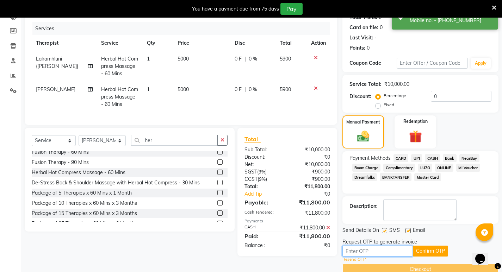
click at [387, 251] on input "text" at bounding box center [378, 251] width 71 height 11
type input "1864"
click at [427, 252] on button "Confirm OTP" at bounding box center [430, 251] width 35 height 11
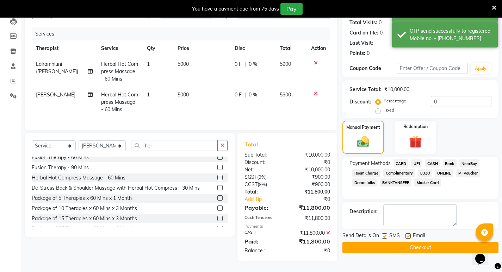
click at [433, 243] on button "Checkout" at bounding box center [421, 248] width 156 height 11
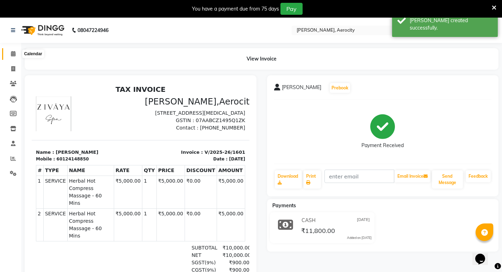
click at [14, 52] on icon at bounding box center [13, 53] width 5 height 5
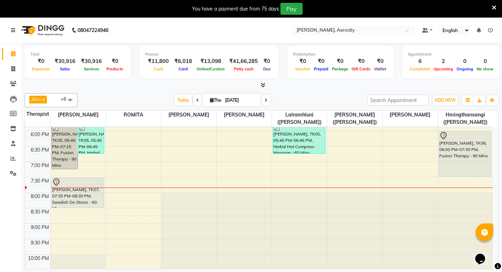
scroll to position [314, 0]
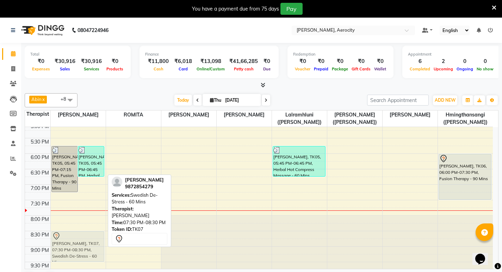
drag, startPoint x: 75, startPoint y: 206, endPoint x: 71, endPoint y: 238, distance: 32.3
click at [71, 238] on div "[PERSON_NAME], TK05, 05:45 PM-07:15 PM, Fusion Therapy - 90 Mins [PERSON_NAME],…" at bounding box center [78, 76] width 55 height 527
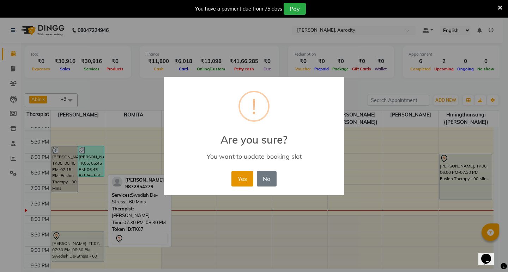
click at [241, 178] on button "Yes" at bounding box center [242, 179] width 22 height 16
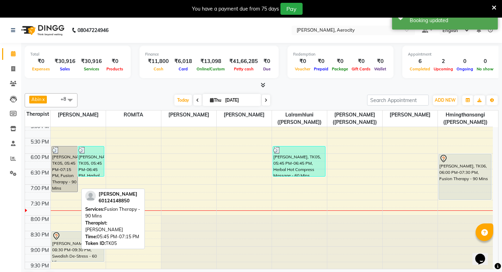
scroll to position [279, 0]
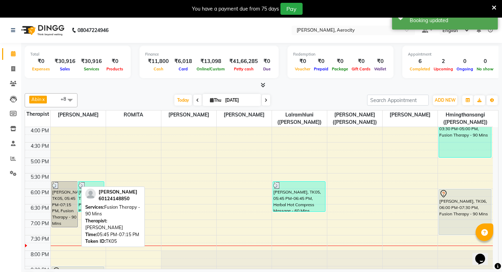
drag, startPoint x: 55, startPoint y: 195, endPoint x: 63, endPoint y: 212, distance: 18.8
click at [63, 212] on div "[PERSON_NAME], TK05, 05:45 PM-07:15 PM, Fusion Therapy - 90 Mins" at bounding box center [65, 204] width 26 height 45
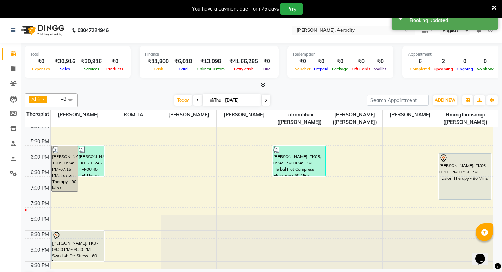
scroll to position [385, 0]
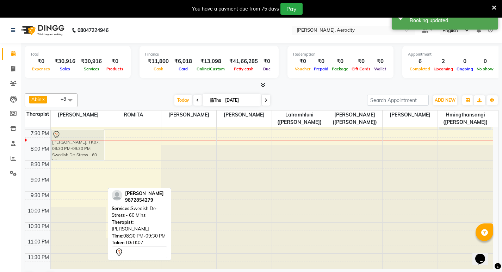
drag, startPoint x: 74, startPoint y: 180, endPoint x: 77, endPoint y: 149, distance: 30.5
click at [77, 149] on div "[PERSON_NAME], TK05, 05:45 PM-07:15 PM, Fusion Therapy - 90 Mins [PERSON_NAME],…" at bounding box center [78, 5] width 55 height 527
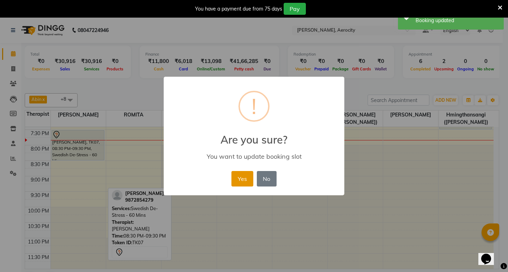
click at [241, 177] on button "Yes" at bounding box center [242, 179] width 22 height 16
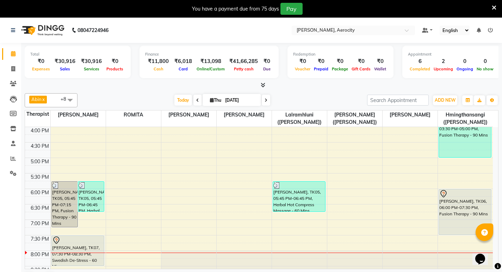
scroll to position [244, 0]
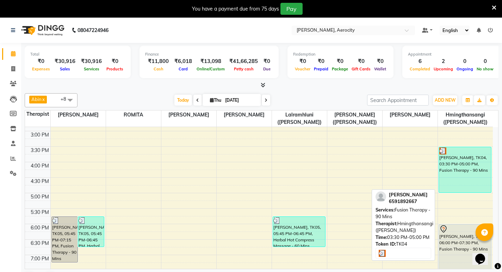
click at [458, 172] on div "[PERSON_NAME], TK04, 03:30 PM-05:00 PM, Fusion Therapy - 90 Mins" at bounding box center [465, 169] width 53 height 45
click at [460, 162] on div "[PERSON_NAME], TK04, 03:30 PM-05:00 PM, Fusion Therapy - 90 Mins" at bounding box center [465, 169] width 53 height 45
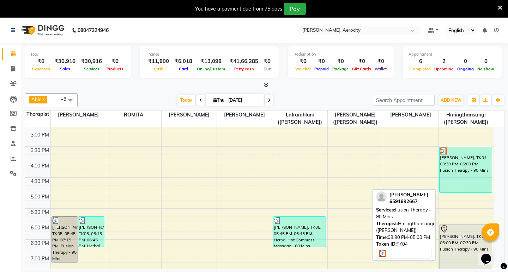
select select "3"
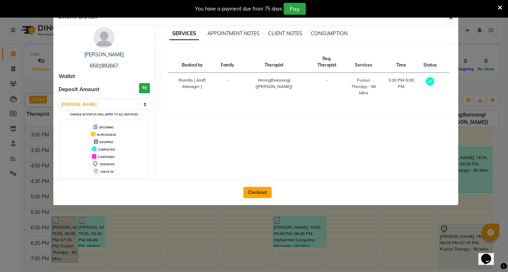
click at [256, 190] on button "Checkout" at bounding box center [257, 192] width 28 height 11
select select "6403"
select select "service"
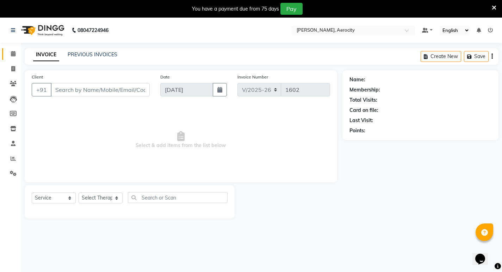
type input "6591892667"
select select "48462"
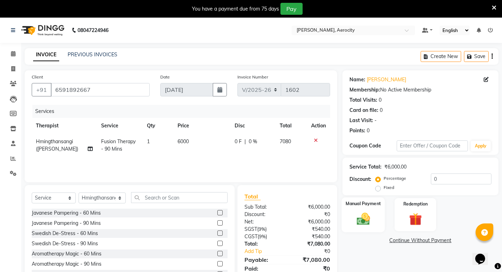
click at [365, 212] on img at bounding box center [364, 219] width 22 height 15
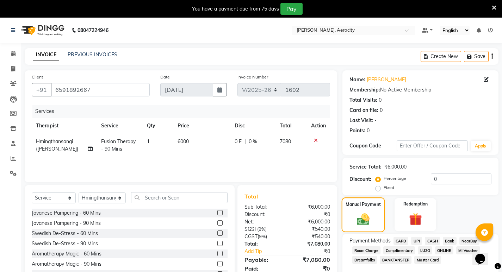
scroll to position [27, 0]
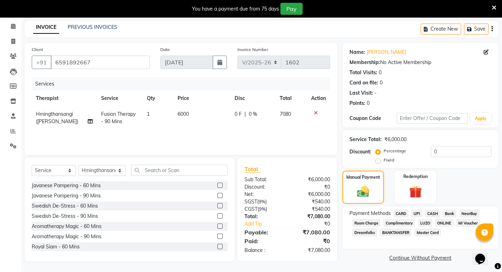
click at [401, 212] on span "CARD" at bounding box center [401, 214] width 15 height 8
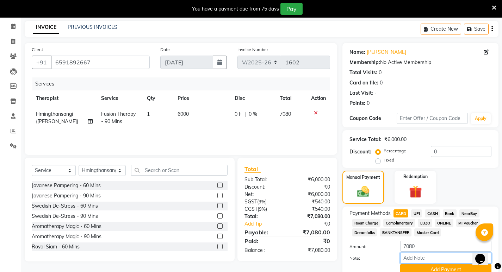
click at [418, 253] on input "Note:" at bounding box center [445, 258] width 91 height 11
click at [414, 253] on input "Note:" at bounding box center [445, 258] width 91 height 11
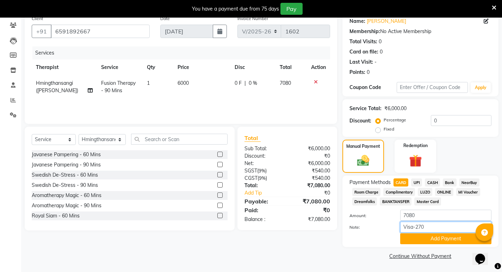
type input "Visa-2702"
click at [444, 238] on button "Add Payment" at bounding box center [445, 239] width 91 height 11
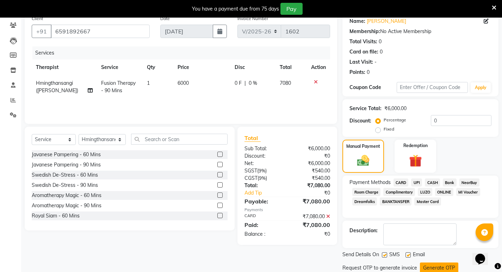
click at [440, 263] on button "Generate OTP" at bounding box center [439, 268] width 38 height 11
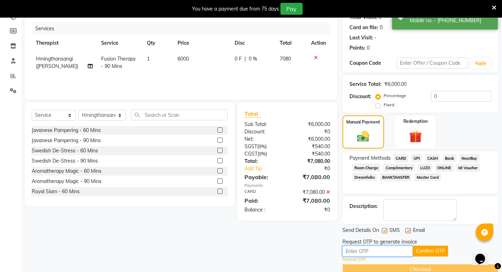
click at [371, 254] on input "text" at bounding box center [378, 251] width 71 height 11
type input "1864"
click at [436, 254] on button "Confirm OTP" at bounding box center [430, 251] width 35 height 11
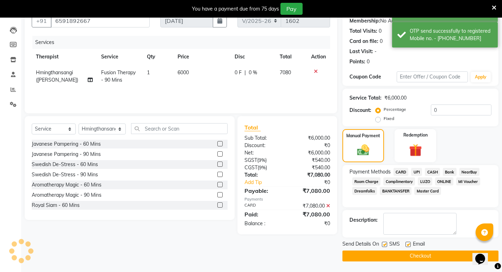
scroll to position [69, 0]
click at [428, 256] on button "Checkout" at bounding box center [421, 256] width 156 height 11
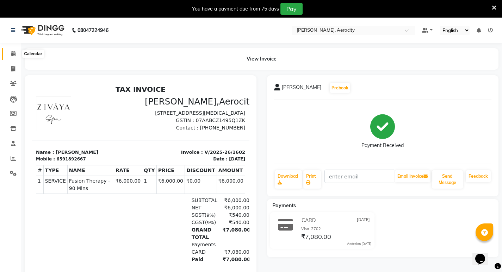
click at [15, 51] on icon at bounding box center [13, 53] width 5 height 5
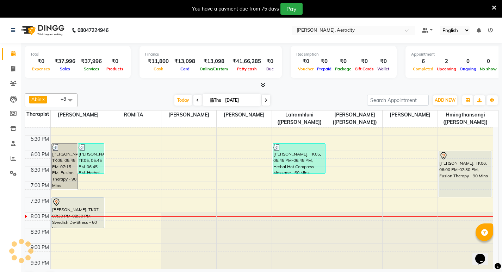
scroll to position [314, 0]
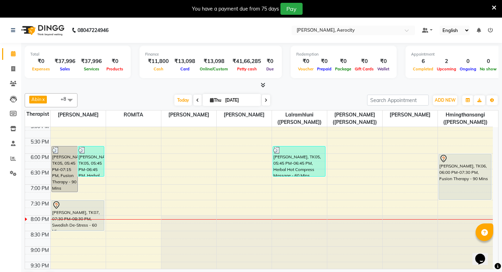
click at [231, 196] on div "7:00 AM 7:30 AM 8:00 AM 8:30 AM 9:00 AM 9:30 AM 10:00 AM 10:30 AM 11:00 AM 11:3…" at bounding box center [259, 76] width 468 height 527
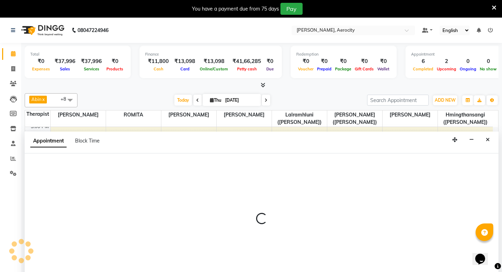
select select "48457"
select select "tentative"
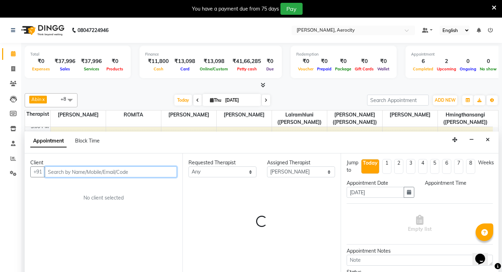
select select "1155"
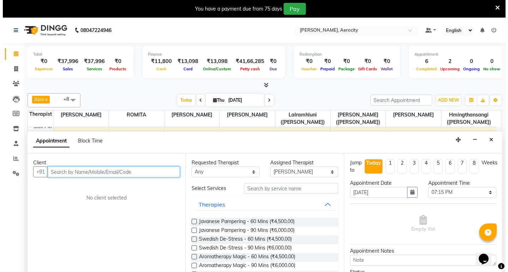
scroll to position [18, 0]
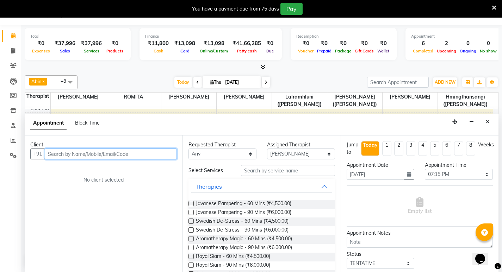
click at [81, 155] on input "text" at bounding box center [111, 154] width 132 height 11
type input "8105180930"
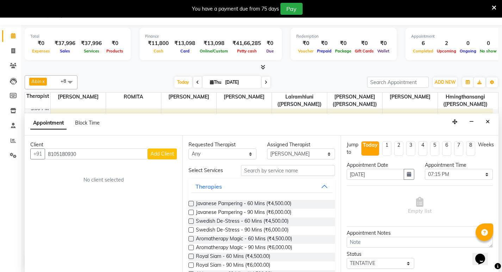
click at [166, 154] on span "Add Client" at bounding box center [163, 154] width 24 height 6
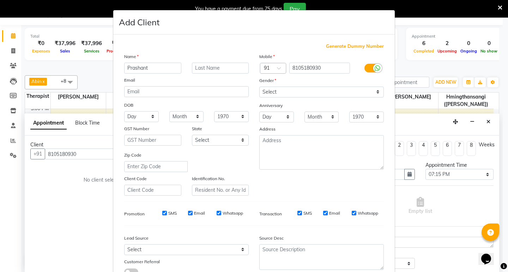
type input "Prashant"
click at [215, 68] on input "text" at bounding box center [220, 68] width 57 height 11
type input "Tiwari"
drag, startPoint x: 377, startPoint y: 93, endPoint x: 373, endPoint y: 94, distance: 4.7
click at [377, 93] on select "Select [DEMOGRAPHIC_DATA] [DEMOGRAPHIC_DATA] Other Prefer Not To Say" at bounding box center [321, 92] width 124 height 11
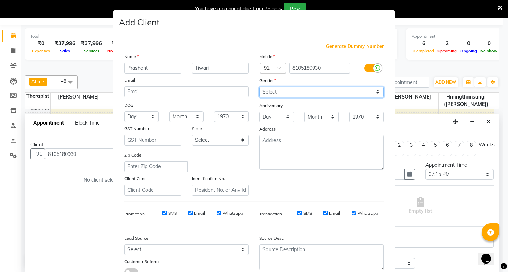
select select "[DEMOGRAPHIC_DATA]"
click at [259, 87] on select "Select [DEMOGRAPHIC_DATA] [DEMOGRAPHIC_DATA] Other Prefer Not To Say" at bounding box center [321, 92] width 124 height 11
click at [159, 213] on div "SMS" at bounding box center [164, 213] width 24 height 6
click at [188, 212] on input "Email" at bounding box center [190, 213] width 5 height 5
checkbox input "false"
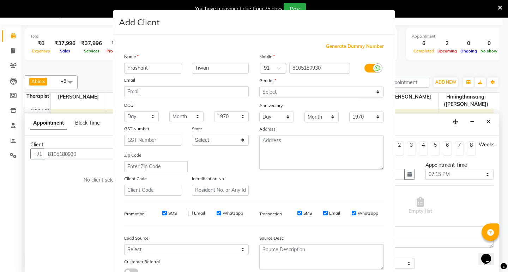
click at [162, 213] on input "SMS" at bounding box center [164, 213] width 5 height 5
checkbox input "false"
click at [216, 213] on input "Whatsapp" at bounding box center [218, 213] width 5 height 5
checkbox input "false"
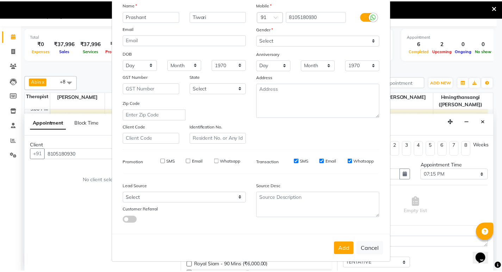
scroll to position [53, 0]
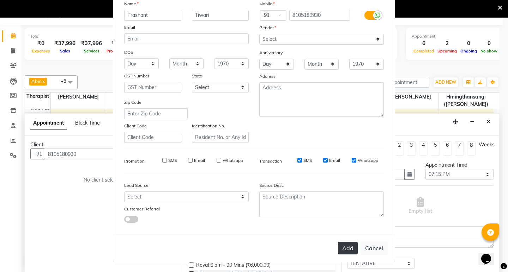
click at [342, 249] on button "Add" at bounding box center [348, 248] width 20 height 13
select select
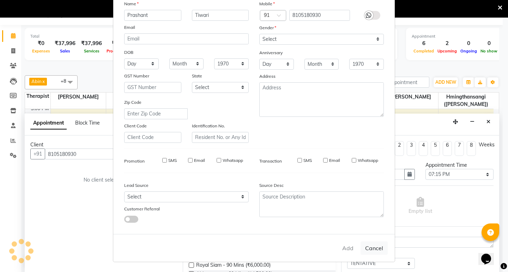
select select
checkbox input "false"
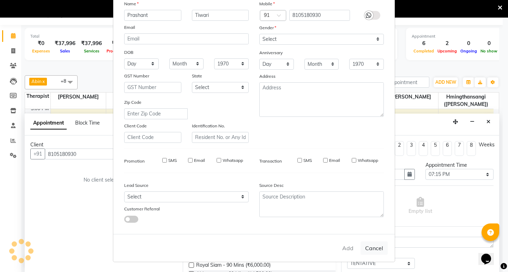
checkbox input "false"
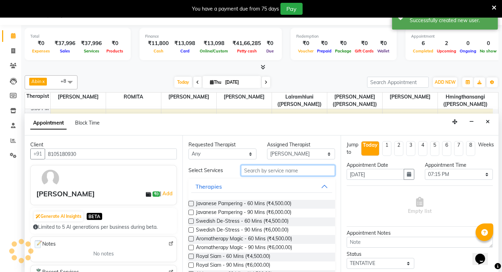
click at [266, 172] on input "text" at bounding box center [288, 170] width 94 height 11
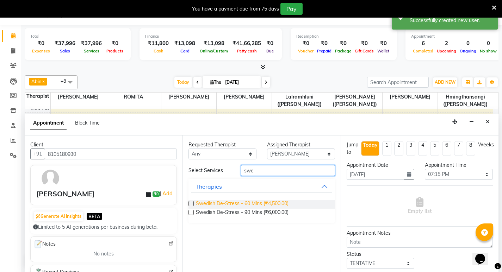
type input "swe"
click at [280, 203] on span "Swedish De-Stress - 60 Mins (₹4,500.00)" at bounding box center [242, 204] width 93 height 9
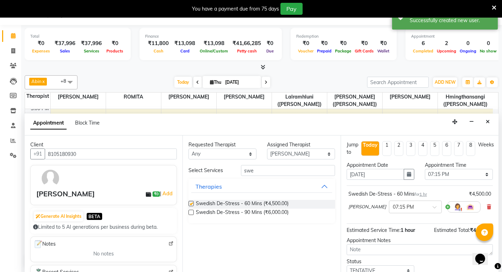
checkbox input "false"
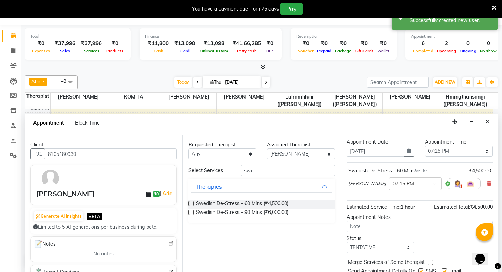
scroll to position [49, 0]
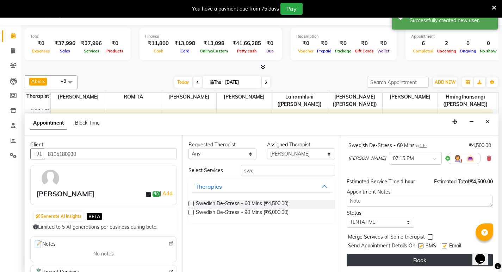
click at [432, 262] on button "Book" at bounding box center [420, 260] width 146 height 13
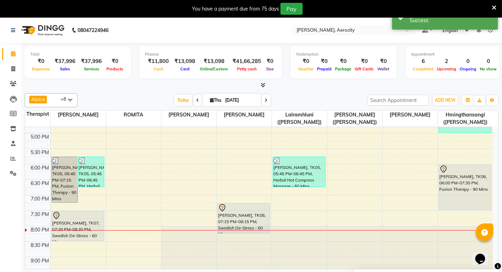
scroll to position [279, 0]
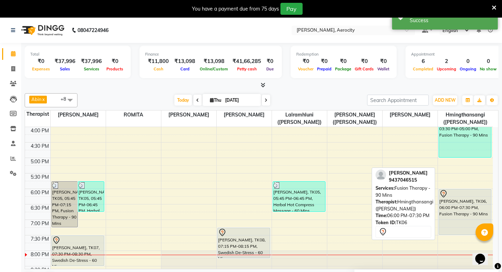
click at [458, 212] on div "[PERSON_NAME], TK06, 06:00 PM-07:30 PM, Fusion Therapy - 90 Mins" at bounding box center [465, 212] width 53 height 45
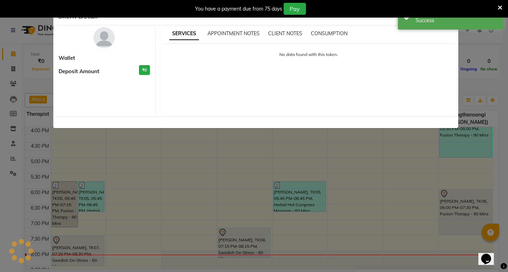
select select "7"
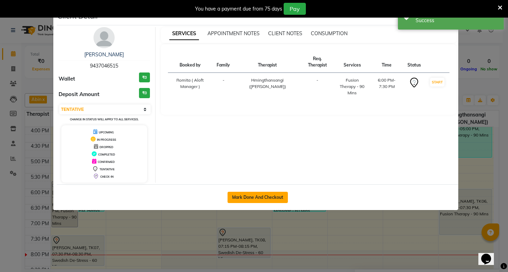
click at [266, 192] on button "Mark Done And Checkout" at bounding box center [257, 197] width 60 height 11
select select "service"
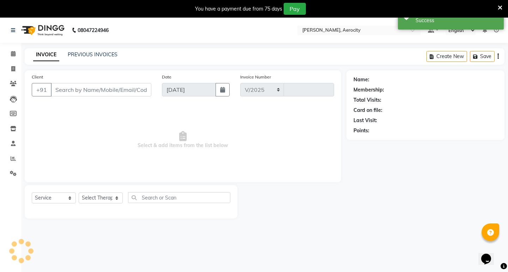
select select "6403"
type input "1603"
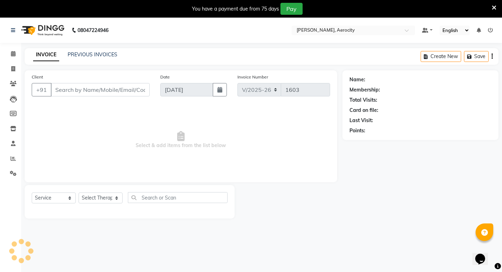
type input "9437046515"
select select "48462"
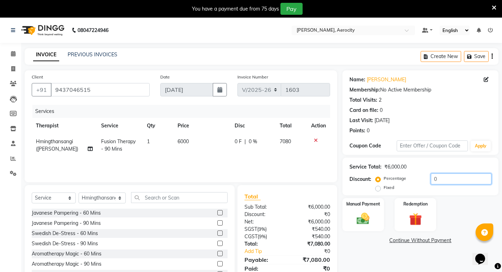
click at [425, 174] on div "Percentage Fixed 0" at bounding box center [434, 183] width 115 height 19
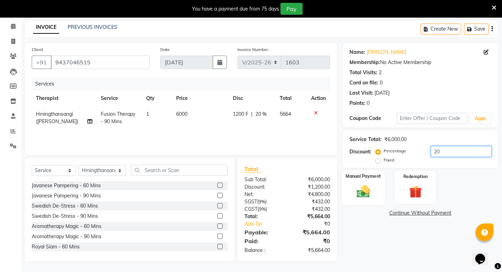
type input "20"
click at [368, 184] on div "Manual Payment" at bounding box center [363, 187] width 43 height 35
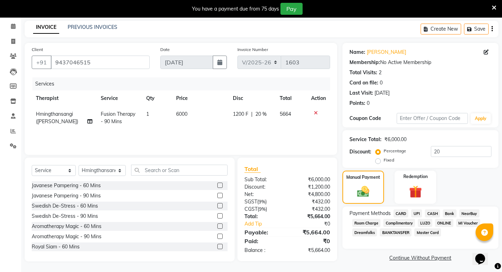
click at [370, 223] on span "Room Charge" at bounding box center [367, 223] width 29 height 8
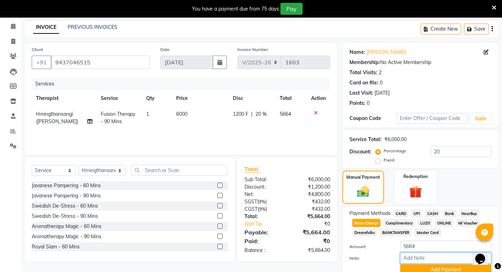
click at [406, 253] on input "Note:" at bounding box center [445, 258] width 91 height 11
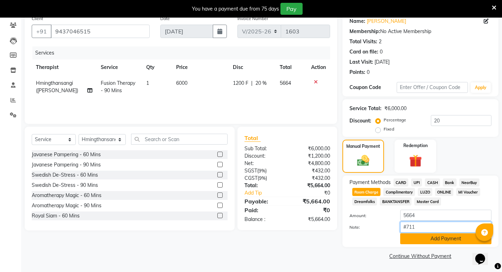
type input "#711 Ref:-GM Aloft"
click at [452, 236] on button "Add Payment" at bounding box center [445, 239] width 91 height 11
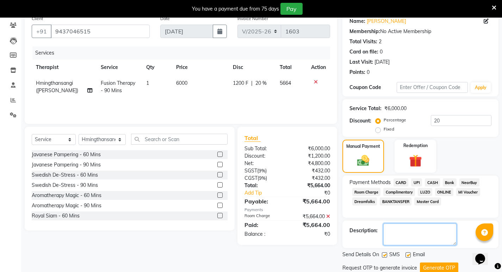
click at [438, 245] on div "Name: [PERSON_NAME] Membership: No Active Membership Total Visits: 2 Card on fi…" at bounding box center [423, 149] width 161 height 274
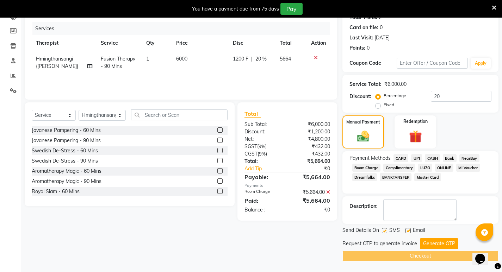
click at [438, 245] on button "Generate OTP" at bounding box center [439, 244] width 38 height 11
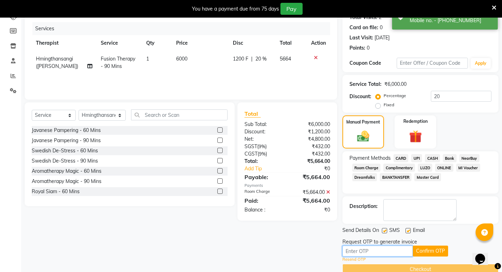
click at [372, 252] on input "text" at bounding box center [378, 251] width 71 height 11
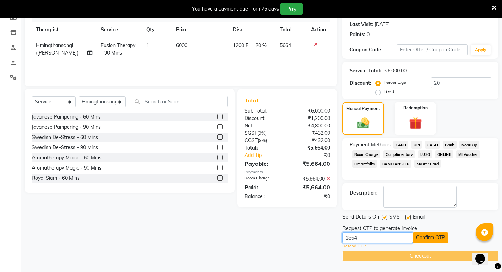
type input "1864"
click at [430, 239] on button "Confirm OTP" at bounding box center [430, 238] width 35 height 11
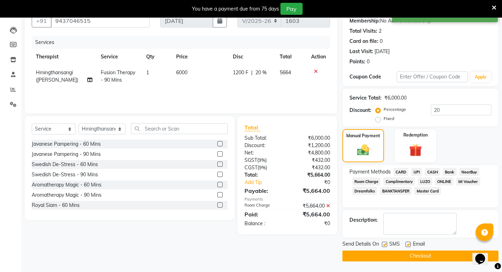
scroll to position [69, 0]
click at [422, 257] on button "Checkout" at bounding box center [421, 256] width 156 height 11
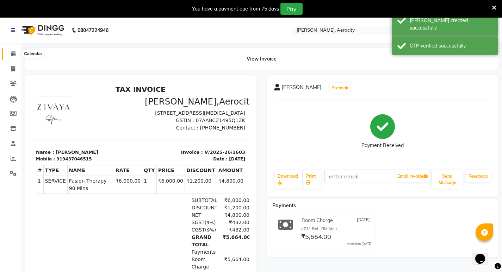
click at [14, 52] on icon at bounding box center [13, 53] width 5 height 5
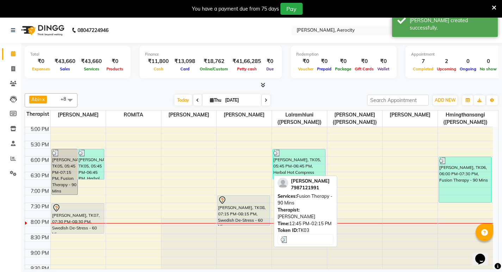
scroll to position [317, 0]
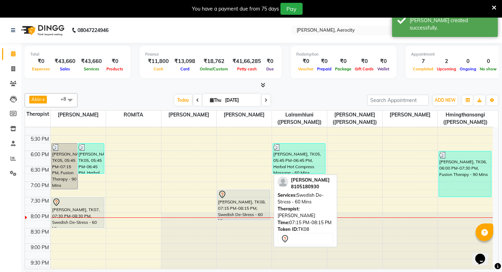
click at [245, 205] on div "[PERSON_NAME], TK08, 07:15 PM-08:15 PM, Swedish De-Stress - 60 Mins" at bounding box center [244, 205] width 52 height 30
select select "7"
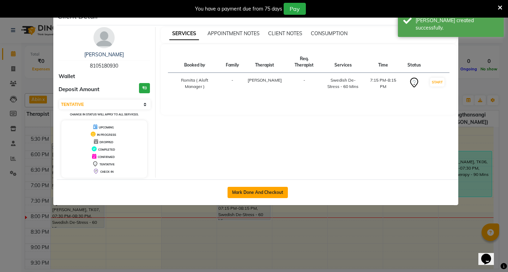
click at [261, 195] on button "Mark Done And Checkout" at bounding box center [257, 192] width 60 height 11
select select "service"
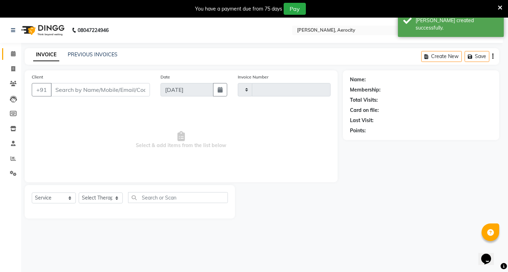
type input "1604"
select select "6403"
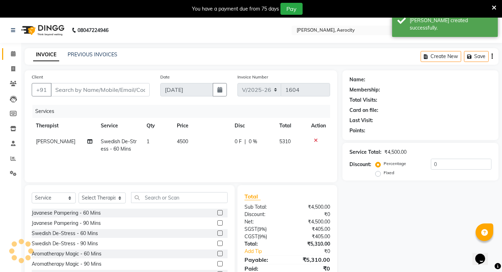
type input "8105180930"
select select "48457"
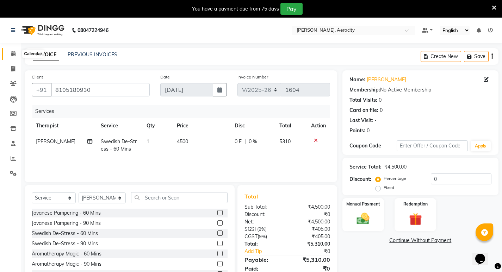
click at [12, 53] on icon at bounding box center [13, 53] width 5 height 5
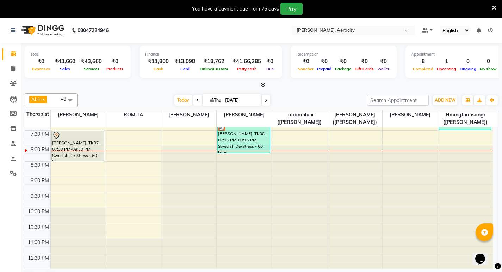
scroll to position [385, 0]
click at [11, 160] on icon at bounding box center [13, 158] width 5 height 5
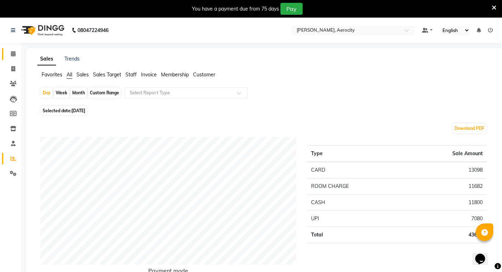
click at [14, 49] on link "Calendar" at bounding box center [10, 54] width 17 height 12
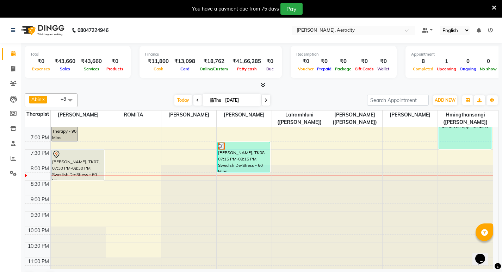
scroll to position [350, 0]
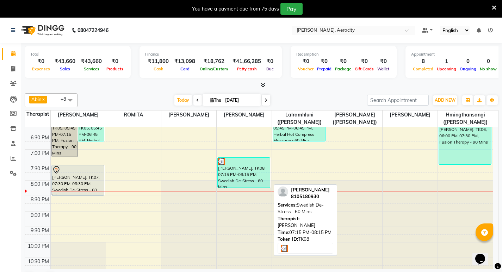
click at [241, 176] on div "[PERSON_NAME], TK08, 07:15 PM-08:15 PM, Swedish De-Stress - 60 Mins" at bounding box center [244, 173] width 52 height 30
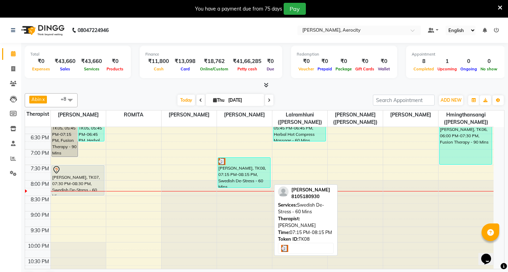
select select "3"
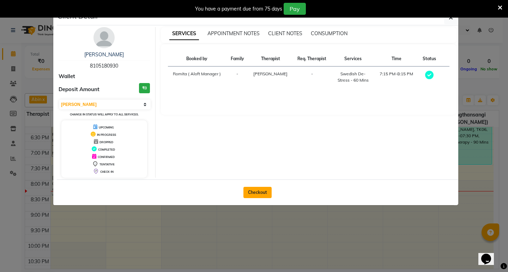
click at [263, 192] on button "Checkout" at bounding box center [257, 192] width 28 height 11
select select "service"
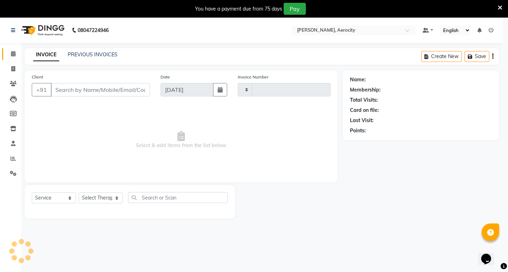
type input "1604"
select select "6403"
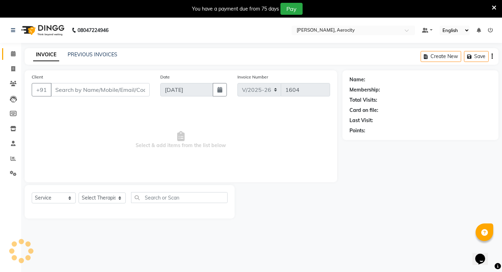
type input "8105180930"
select select "48457"
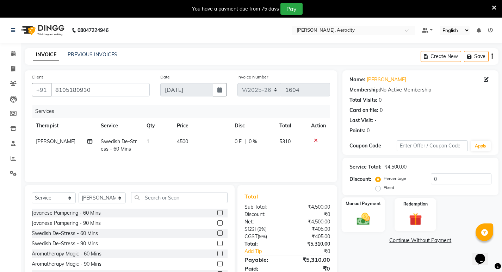
click at [360, 212] on img at bounding box center [364, 219] width 22 height 15
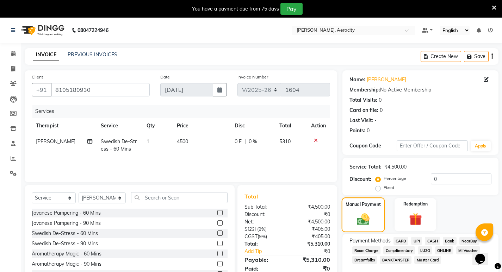
scroll to position [27, 0]
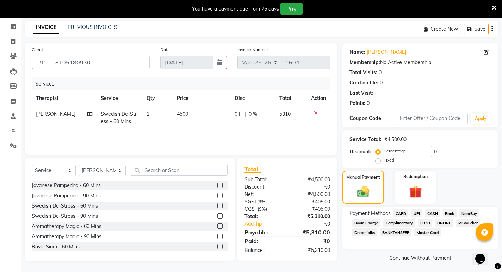
click at [432, 213] on span "CASH" at bounding box center [432, 214] width 15 height 8
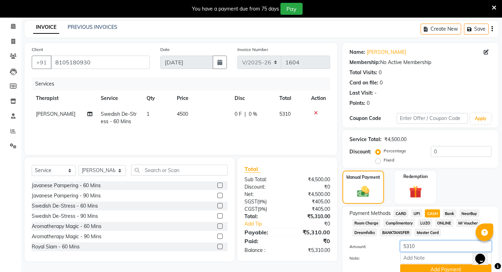
click at [412, 215] on div "Payment Methods CARD UPI CASH Bank NearBuy Room Charge Complimentary LUZO ONLIN…" at bounding box center [421, 243] width 142 height 66
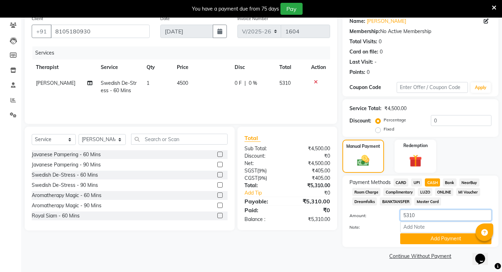
click at [423, 215] on input "5310" at bounding box center [445, 215] width 91 height 11
type input "5300"
click at [420, 228] on input "Note:" at bounding box center [445, 227] width 91 height 11
type input "#335"
click at [452, 239] on button "Add Payment" at bounding box center [445, 239] width 91 height 11
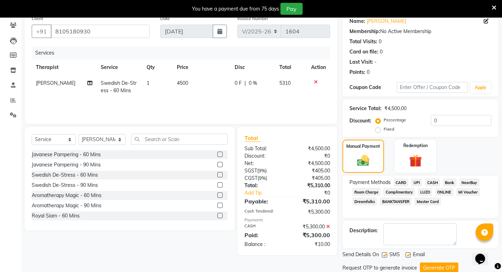
click at [347, 220] on div "Client [PHONE_NUMBER] Date [DATE] Invoice Number V/2025 V/[PHONE_NUMBER] Servic…" at bounding box center [261, 149] width 485 height 274
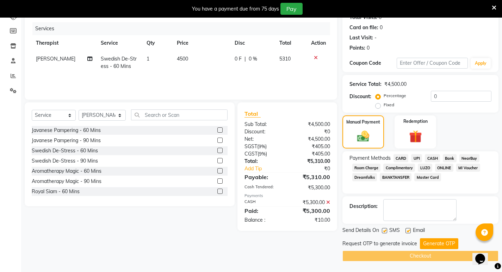
click at [212, 250] on div "Client [PHONE_NUMBER] Date [DATE] Invoice Number V/2025 V/[PHONE_NUMBER] Servic…" at bounding box center [180, 125] width 323 height 274
click at [314, 220] on div "₹10.00" at bounding box center [311, 220] width 48 height 7
drag, startPoint x: 313, startPoint y: 220, endPoint x: 333, endPoint y: 219, distance: 20.1
click at [333, 219] on div "₹10.00" at bounding box center [311, 220] width 48 height 7
copy div "₹10.00"
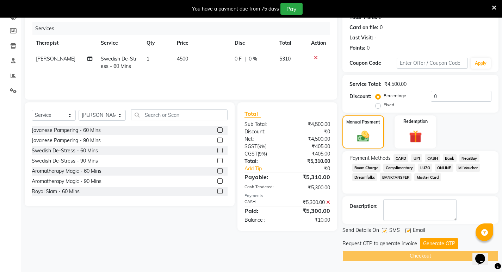
click at [384, 108] on label "Fixed" at bounding box center [389, 105] width 11 height 6
click at [377, 108] on input "Fixed" at bounding box center [379, 105] width 5 height 5
radio input "true"
drag, startPoint x: 445, startPoint y: 98, endPoint x: 422, endPoint y: 99, distance: 22.9
click at [422, 99] on div "Percentage Fixed 0" at bounding box center [434, 100] width 115 height 19
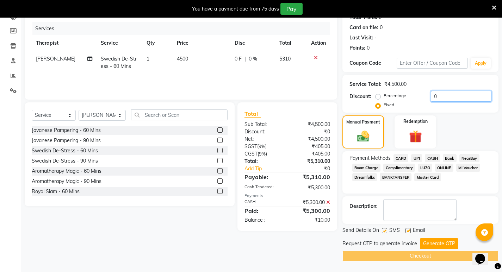
paste input "10.0"
type input "10.00"
click at [443, 245] on button "Generate OTP" at bounding box center [439, 244] width 38 height 11
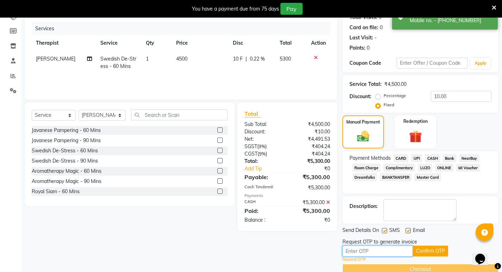
click at [385, 253] on input "text" at bounding box center [378, 251] width 71 height 11
type input "1864"
click at [431, 248] on button "Confirm OTP" at bounding box center [430, 251] width 35 height 11
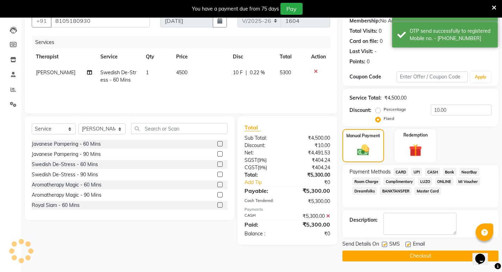
scroll to position [69, 0]
click at [429, 258] on button "Checkout" at bounding box center [421, 256] width 156 height 11
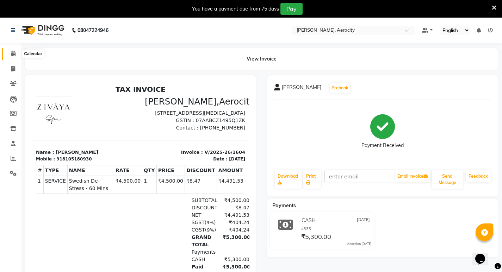
click at [12, 54] on icon at bounding box center [13, 53] width 5 height 5
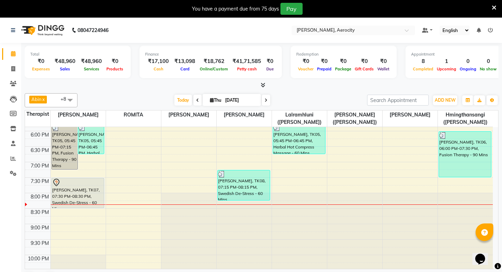
scroll to position [353, 0]
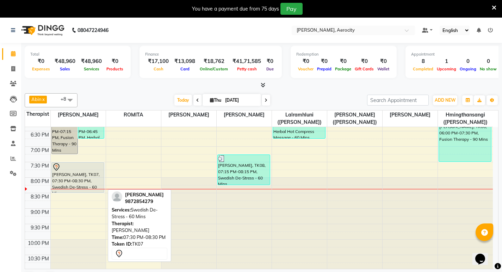
click at [79, 178] on div "[PERSON_NAME], TK07, 07:30 PM-08:30 PM, Swedish De-Stress - 60 Mins" at bounding box center [78, 178] width 52 height 30
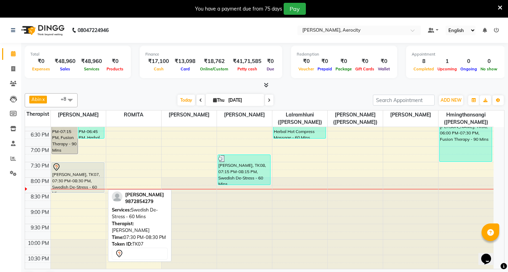
select select "7"
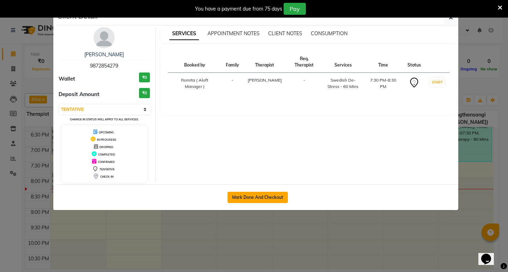
click at [277, 193] on button "Mark Done And Checkout" at bounding box center [257, 197] width 60 height 11
select select "6403"
select select "service"
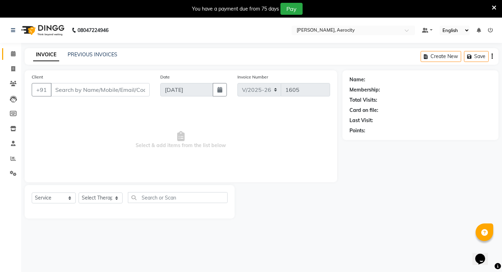
type input "9872854279"
select select "48454"
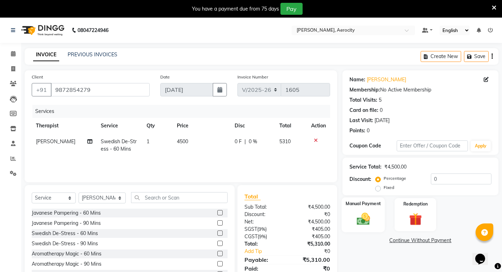
click at [375, 215] on div "Manual Payment" at bounding box center [363, 215] width 43 height 35
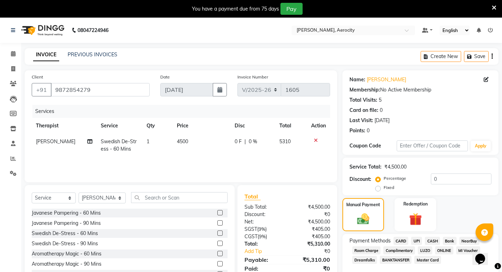
scroll to position [29, 0]
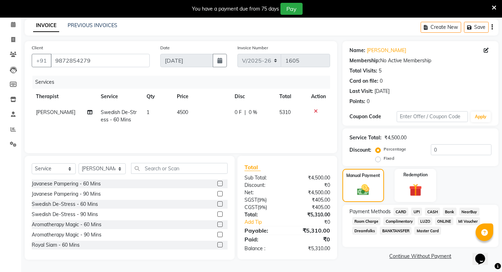
click at [417, 212] on span "UPI" at bounding box center [416, 212] width 11 height 8
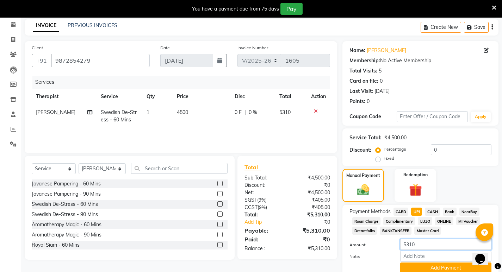
drag, startPoint x: 419, startPoint y: 241, endPoint x: 392, endPoint y: 241, distance: 26.8
click at [392, 241] on div "Amount: 5310" at bounding box center [420, 245] width 153 height 12
type input "4513"
click at [421, 251] on input "Note:" at bounding box center [445, 256] width 91 height 11
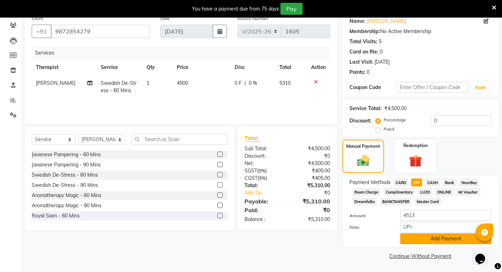
click at [448, 240] on button "Add Payment" at bounding box center [445, 239] width 91 height 11
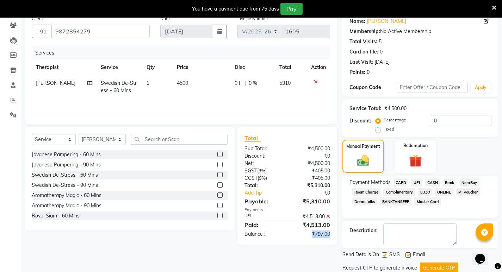
drag, startPoint x: 309, startPoint y: 233, endPoint x: 331, endPoint y: 233, distance: 21.9
click at [331, 233] on div "₹797.00" at bounding box center [311, 234] width 48 height 7
copy div "₹797.00"
click at [384, 130] on label "Fixed" at bounding box center [389, 129] width 11 height 6
click at [377, 130] on input "Fixed" at bounding box center [379, 129] width 5 height 5
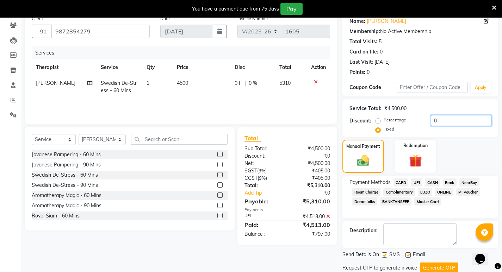
drag, startPoint x: 452, startPoint y: 123, endPoint x: 430, endPoint y: 118, distance: 22.0
click at [431, 118] on input "0" at bounding box center [461, 120] width 61 height 11
paste input "797.0"
click at [434, 263] on button "Generate OTP" at bounding box center [439, 268] width 38 height 11
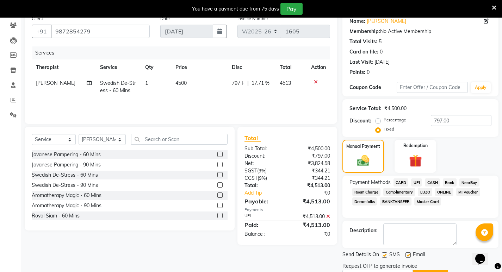
scroll to position [83, 0]
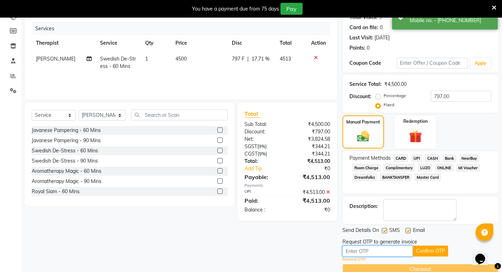
click at [373, 252] on input "text" at bounding box center [378, 251] width 71 height 11
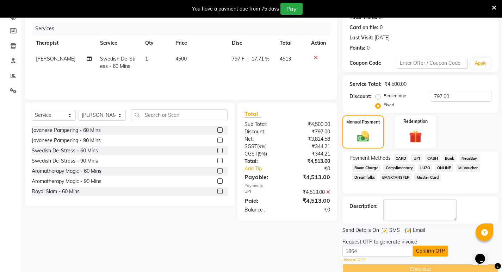
click at [428, 250] on button "Confirm OTP" at bounding box center [430, 251] width 35 height 11
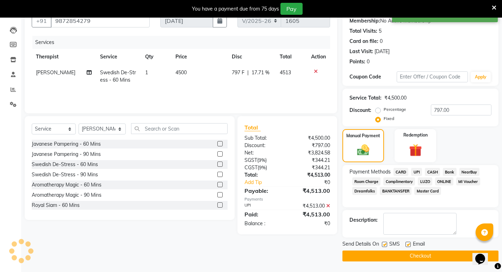
scroll to position [69, 0]
click at [425, 257] on button "Checkout" at bounding box center [421, 256] width 156 height 11
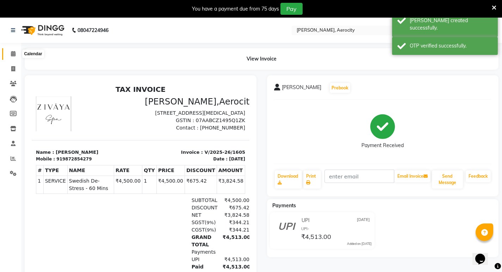
click at [13, 53] on icon at bounding box center [13, 53] width 5 height 5
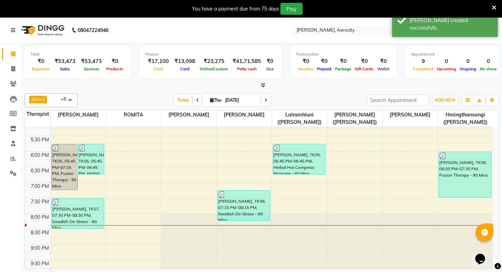
scroll to position [317, 0]
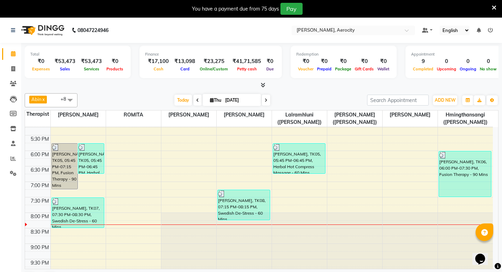
click at [263, 84] on icon at bounding box center [263, 84] width 5 height 5
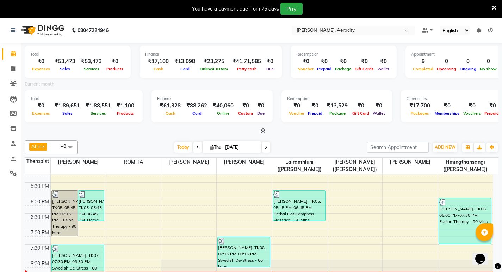
click at [264, 131] on icon at bounding box center [263, 130] width 5 height 5
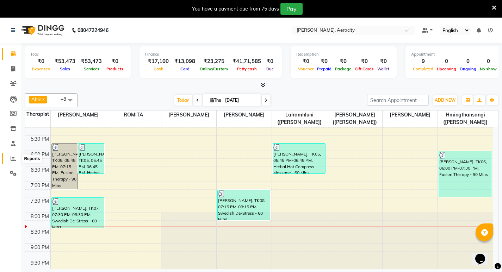
click at [14, 158] on icon at bounding box center [13, 158] width 5 height 5
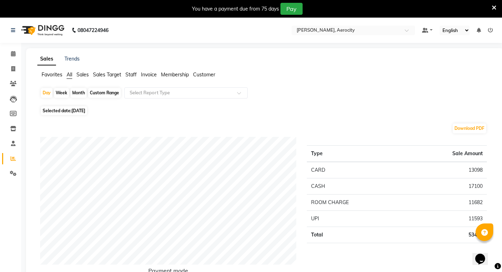
scroll to position [35, 0]
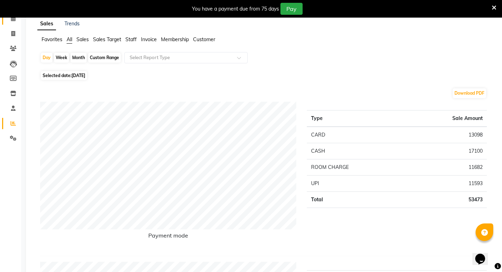
click at [14, 21] on icon at bounding box center [13, 18] width 5 height 5
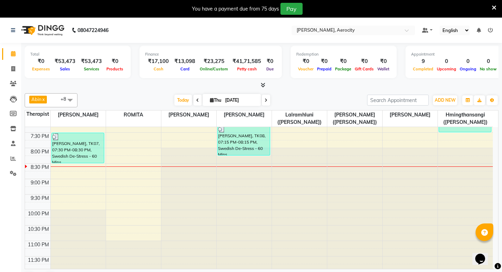
scroll to position [385, 0]
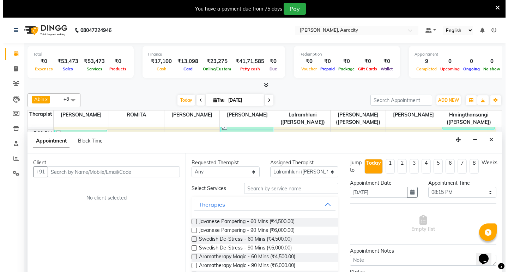
scroll to position [18, 0]
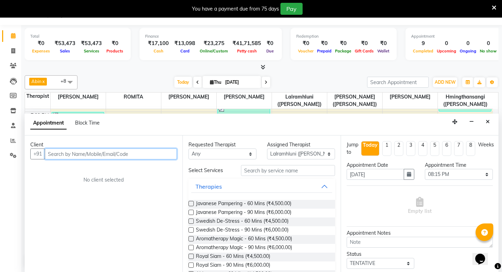
click at [141, 154] on input "text" at bounding box center [111, 154] width 132 height 11
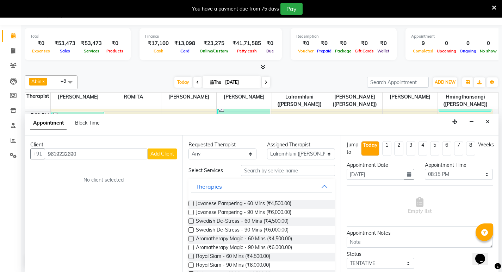
click at [158, 153] on span "Add Client" at bounding box center [163, 154] width 24 height 6
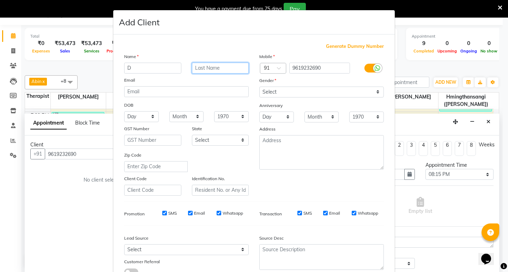
click at [192, 70] on input "text" at bounding box center [220, 68] width 57 height 11
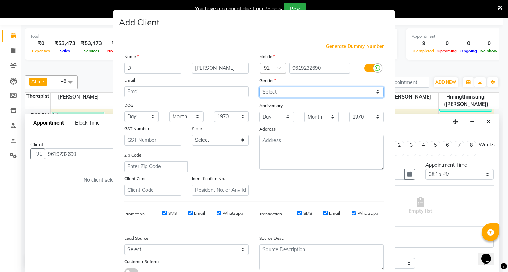
click at [372, 92] on select "Select [DEMOGRAPHIC_DATA] [DEMOGRAPHIC_DATA] Other Prefer Not To Say" at bounding box center [321, 92] width 124 height 11
click at [259, 87] on select "Select [DEMOGRAPHIC_DATA] [DEMOGRAPHIC_DATA] Other Prefer Not To Say" at bounding box center [321, 92] width 124 height 11
click at [163, 213] on input "SMS" at bounding box center [164, 213] width 5 height 5
click at [188, 213] on input "Email" at bounding box center [190, 213] width 5 height 5
click at [219, 214] on div "Whatsapp" at bounding box center [229, 213] width 26 height 6
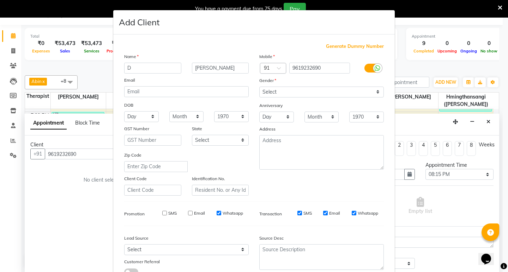
click at [216, 213] on input "Whatsapp" at bounding box center [218, 213] width 5 height 5
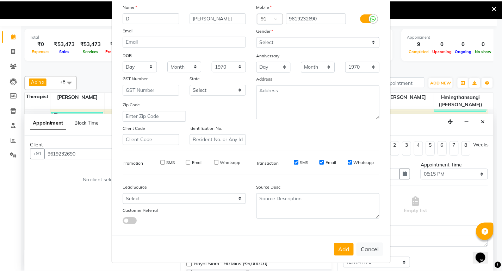
scroll to position [53, 0]
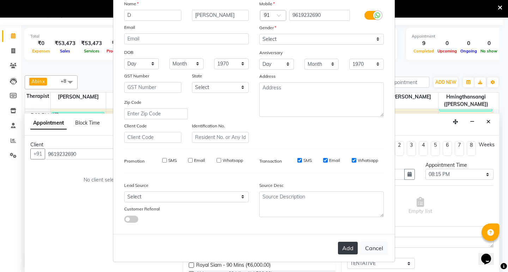
click at [344, 246] on button "Add" at bounding box center [348, 248] width 20 height 13
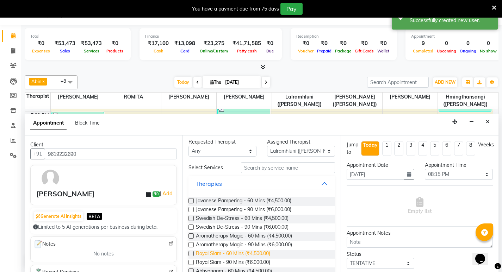
scroll to position [0, 0]
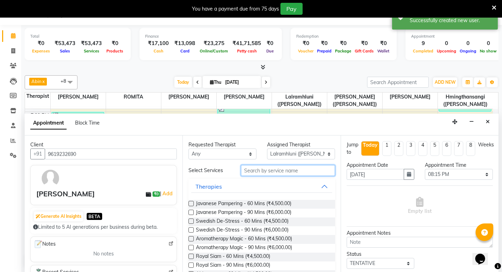
click at [259, 169] on input "text" at bounding box center [288, 170] width 94 height 11
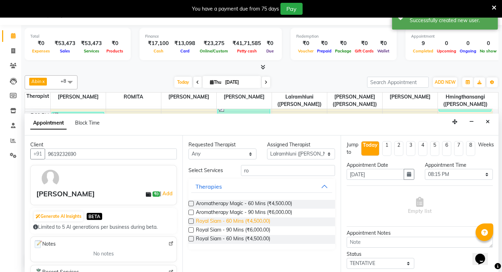
click at [235, 220] on span "Royal Siam - 60 Mins (₹4,500.00)" at bounding box center [233, 222] width 74 height 9
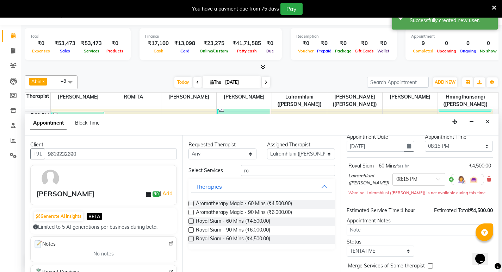
scroll to position [57, 0]
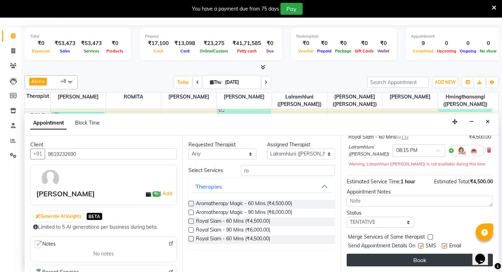
click at [427, 263] on button "Book" at bounding box center [420, 260] width 146 height 13
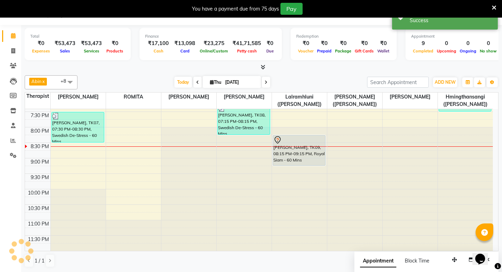
scroll to position [0, 0]
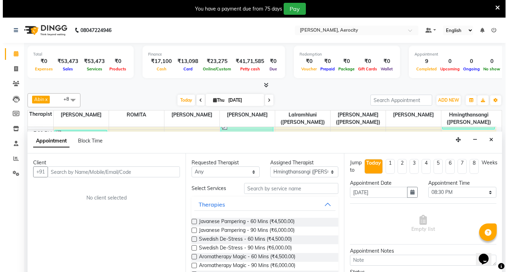
scroll to position [18, 0]
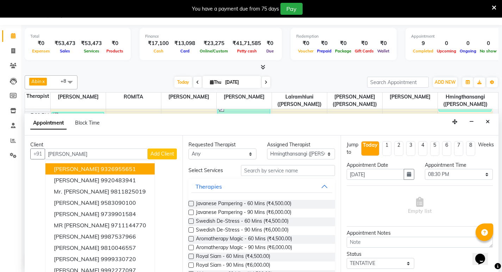
click at [164, 154] on span "Add Client" at bounding box center [163, 154] width 24 height 6
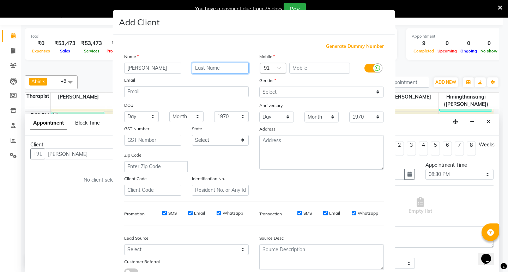
click at [202, 69] on input "text" at bounding box center [220, 68] width 57 height 11
click at [271, 66] on div at bounding box center [272, 68] width 25 height 7
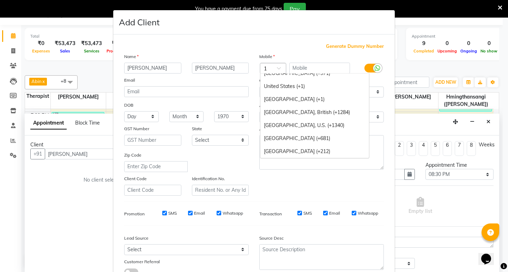
scroll to position [607, 0]
click at [280, 83] on div "United States (+1)" at bounding box center [314, 86] width 109 height 13
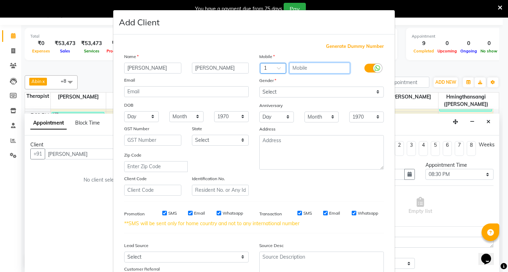
click at [299, 66] on input "text" at bounding box center [319, 68] width 61 height 11
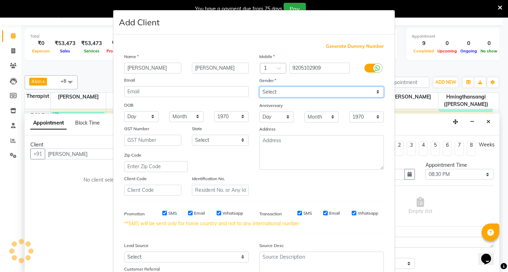
click at [374, 91] on select "Select [DEMOGRAPHIC_DATA] [DEMOGRAPHIC_DATA] Other Prefer Not To Say" at bounding box center [321, 92] width 124 height 11
click at [259, 87] on select "Select [DEMOGRAPHIC_DATA] [DEMOGRAPHIC_DATA] Other Prefer Not To Say" at bounding box center [321, 92] width 124 height 11
click at [162, 213] on input "SMS" at bounding box center [164, 213] width 5 height 5
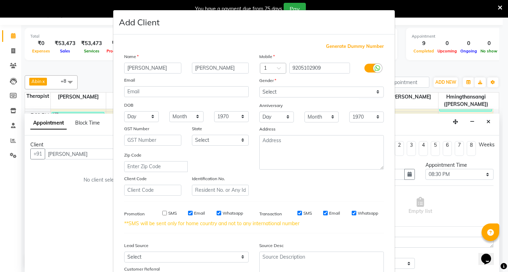
click at [188, 214] on input "Email" at bounding box center [190, 213] width 5 height 5
click at [216, 213] on input "Whatsapp" at bounding box center [218, 213] width 5 height 5
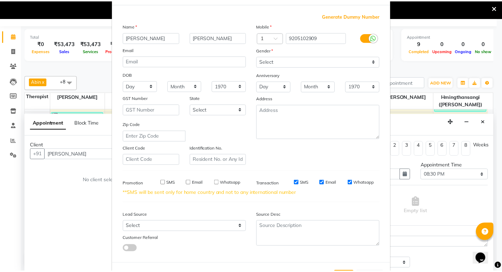
scroll to position [60, 0]
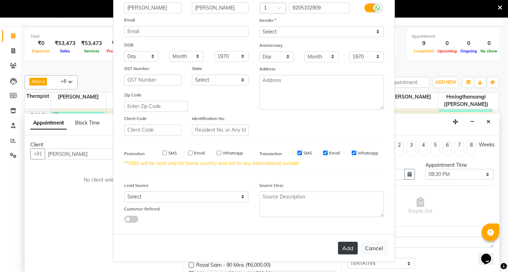
click at [345, 248] on button "Add" at bounding box center [348, 248] width 20 height 13
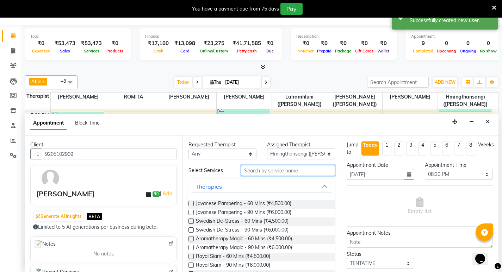
click at [261, 172] on input "text" at bounding box center [288, 170] width 94 height 11
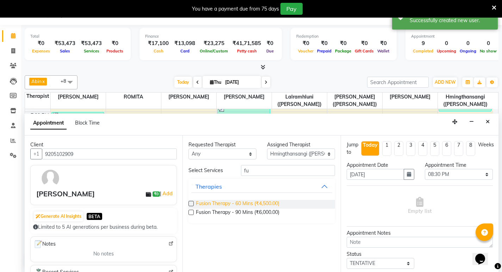
click at [273, 202] on span "Fusion Therapy - 60 Mins (₹4,500.00)" at bounding box center [238, 204] width 84 height 9
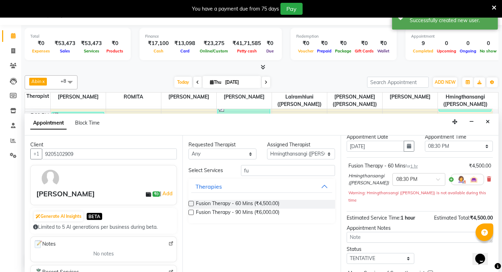
scroll to position [57, 0]
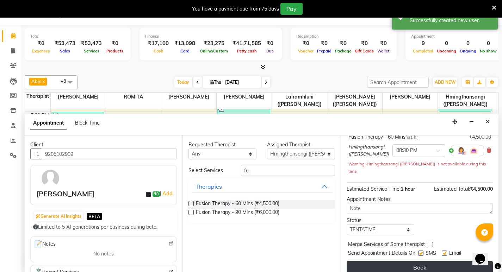
click at [426, 262] on button "Book" at bounding box center [420, 268] width 146 height 13
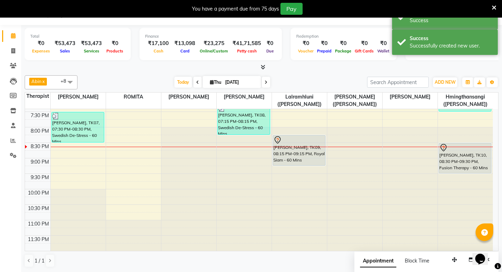
scroll to position [0, 0]
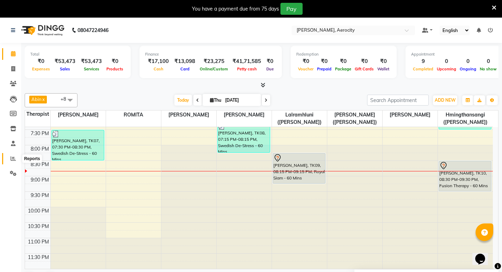
click at [8, 155] on span at bounding box center [13, 159] width 12 height 8
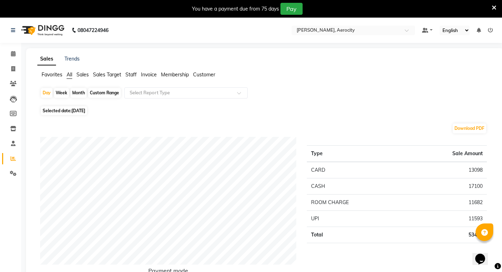
click at [128, 74] on span "Staff" at bounding box center [130, 75] width 11 height 6
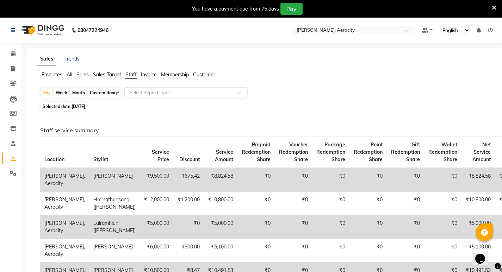
click at [216, 87] on app-reports "Favorites All Sales Sales Target Staff Invoice Membership [DATE] Week Month Cus…" at bounding box center [265, 200] width 464 height 259
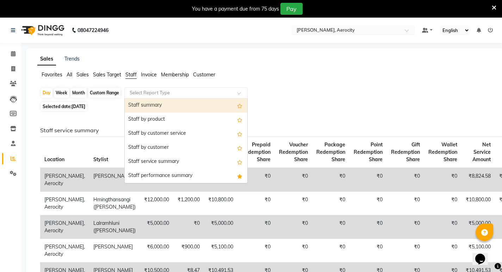
click at [235, 94] on div at bounding box center [186, 93] width 123 height 7
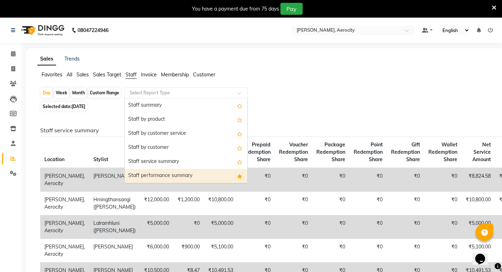
click at [183, 179] on div "Staff performance summary" at bounding box center [186, 176] width 123 height 14
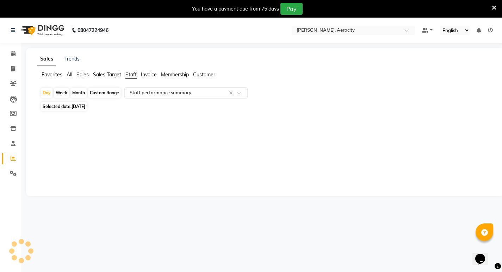
click at [79, 92] on div "Month" at bounding box center [79, 93] width 16 height 10
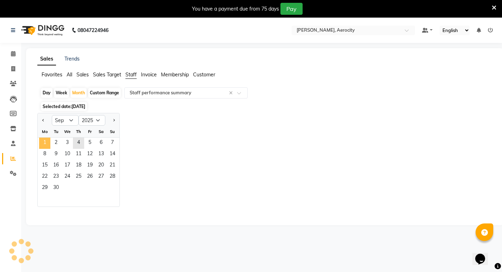
click at [47, 140] on span "1" at bounding box center [44, 143] width 11 height 11
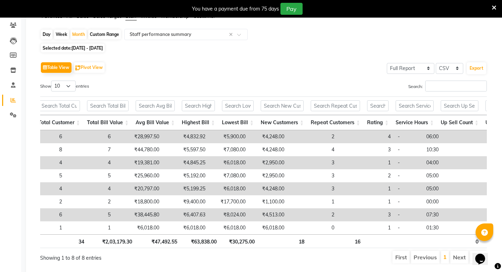
scroll to position [0, 118]
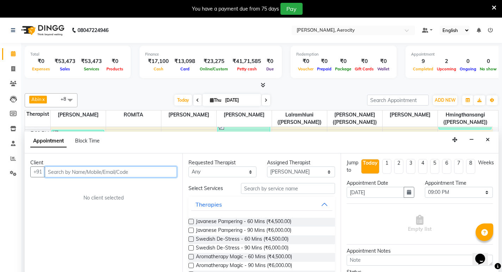
click at [66, 167] on input "text" at bounding box center [111, 172] width 132 height 11
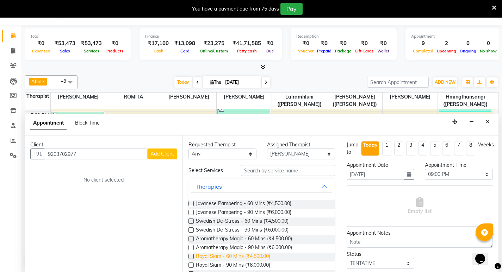
click at [245, 255] on span "Royal Siam - 60 Mins (₹4,500.00)" at bounding box center [233, 257] width 74 height 9
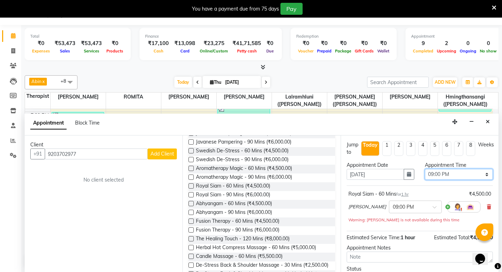
click at [469, 171] on select "Select 08:00 AM 08:15 AM 08:30 AM 08:45 AM 09:00 AM 09:15 AM 09:30 AM 09:45 AM …" at bounding box center [459, 174] width 68 height 11
click at [425, 169] on select "Select 08:00 AM 08:15 AM 08:30 AM 08:45 AM 09:00 AM 09:15 AM 09:30 AM 09:45 AM …" at bounding box center [459, 174] width 68 height 11
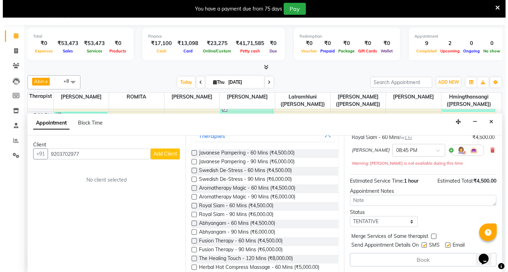
scroll to position [35, 0]
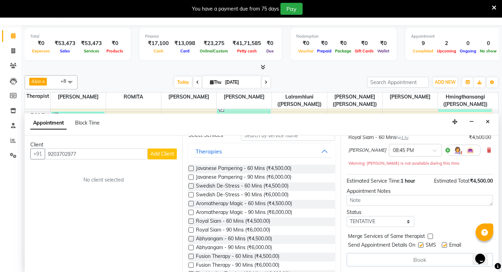
click at [164, 158] on button "Add Client" at bounding box center [162, 154] width 29 height 11
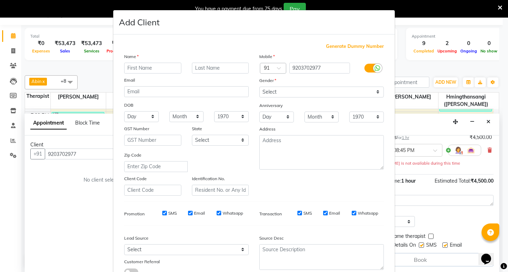
click at [146, 71] on input "text" at bounding box center [152, 68] width 57 height 11
click at [212, 68] on input "text" at bounding box center [220, 68] width 57 height 11
drag, startPoint x: 316, startPoint y: 93, endPoint x: 314, endPoint y: 97, distance: 4.1
click at [316, 93] on select "Select [DEMOGRAPHIC_DATA] [DEMOGRAPHIC_DATA] Other Prefer Not To Say" at bounding box center [321, 92] width 124 height 11
click at [259, 87] on select "Select [DEMOGRAPHIC_DATA] [DEMOGRAPHIC_DATA] Other Prefer Not To Say" at bounding box center [321, 92] width 124 height 11
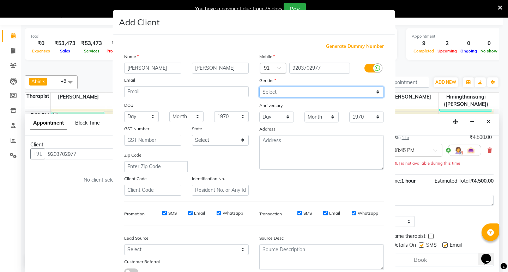
scroll to position [53, 0]
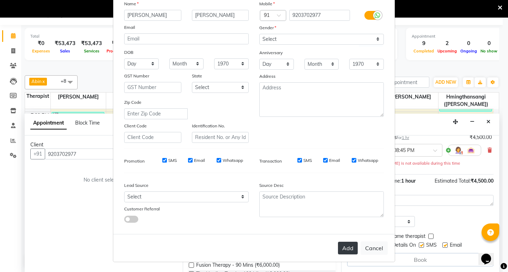
click at [349, 249] on button "Add" at bounding box center [348, 248] width 20 height 13
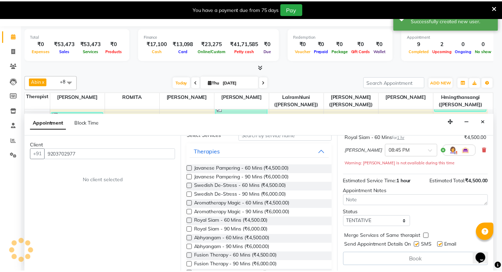
scroll to position [56, 0]
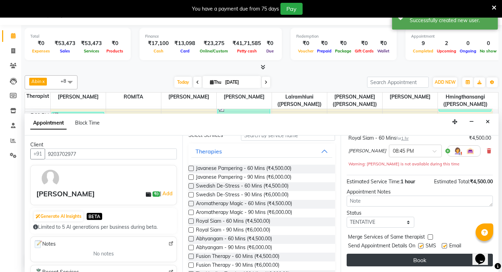
click at [422, 259] on button "Book" at bounding box center [420, 260] width 146 height 13
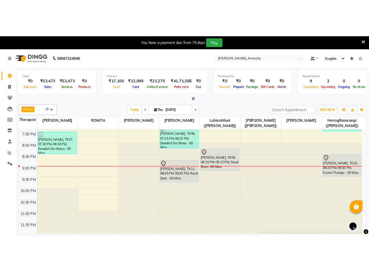
scroll to position [18, 0]
